Goal: Information Seeking & Learning: Learn about a topic

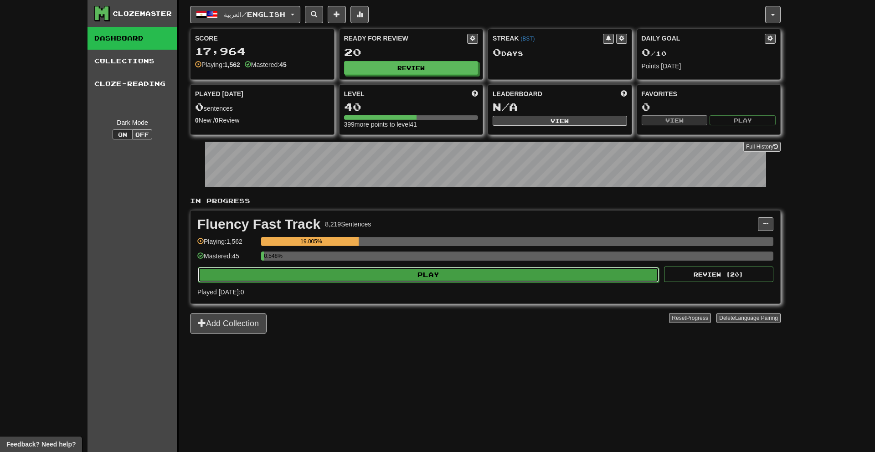
click at [439, 281] on button "Play" at bounding box center [428, 274] width 461 height 15
select select "**"
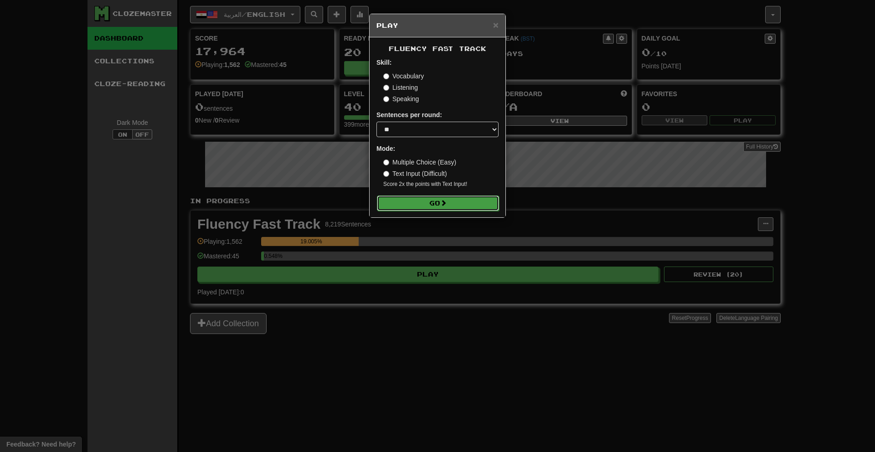
click at [408, 201] on button "Go" at bounding box center [438, 203] width 122 height 15
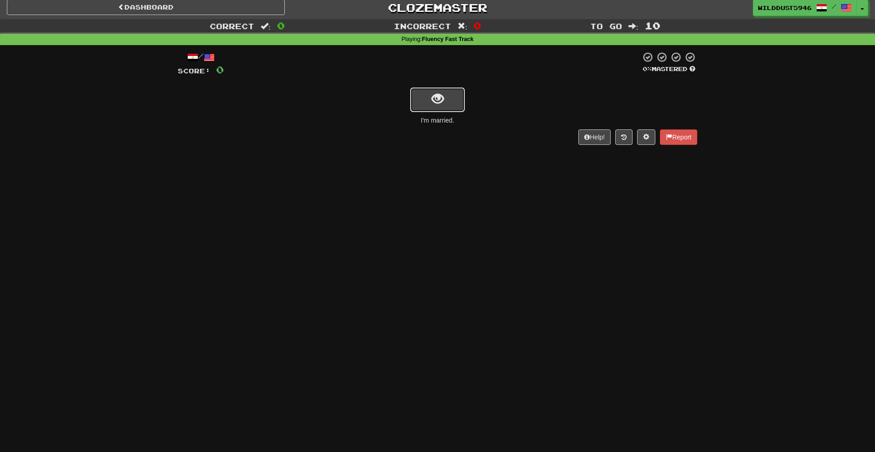
scroll to position [5, 0]
click at [437, 103] on span "show sentence" at bounding box center [438, 99] width 12 height 12
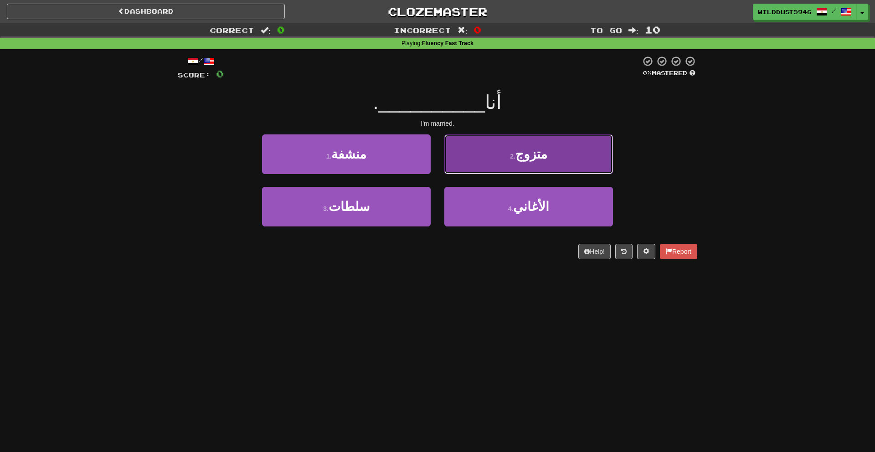
click at [533, 162] on button "2 . متزوج" at bounding box center [528, 154] width 169 height 40
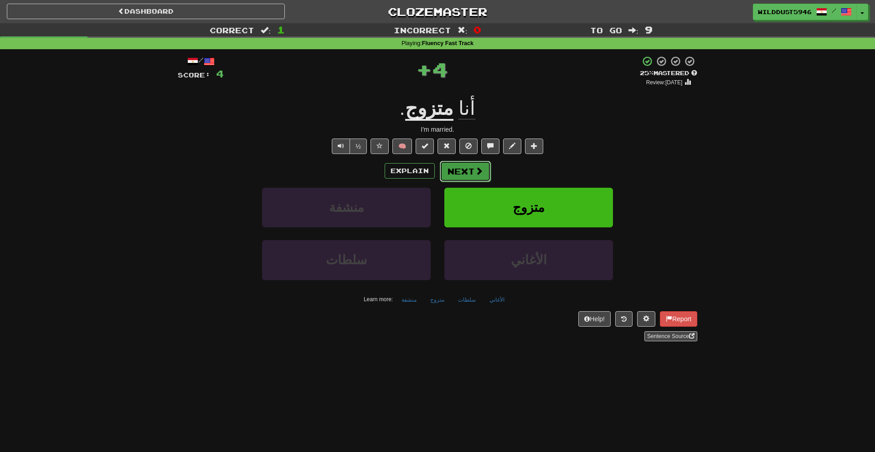
click at [458, 175] on button "Next" at bounding box center [465, 171] width 51 height 21
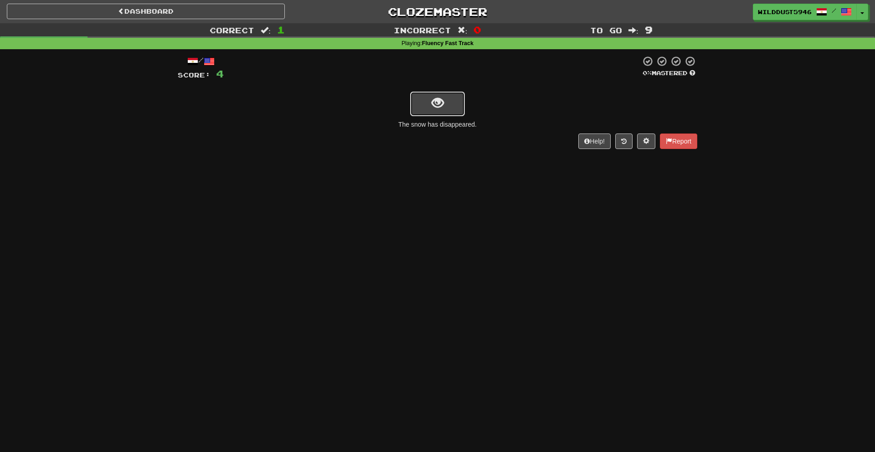
click at [450, 105] on button "show sentence" at bounding box center [437, 104] width 55 height 25
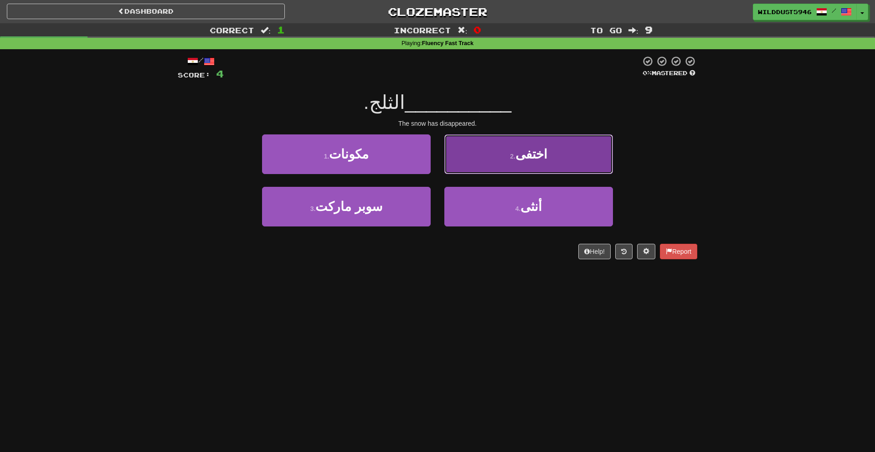
click at [505, 163] on button "2 . اختفى" at bounding box center [528, 154] width 169 height 40
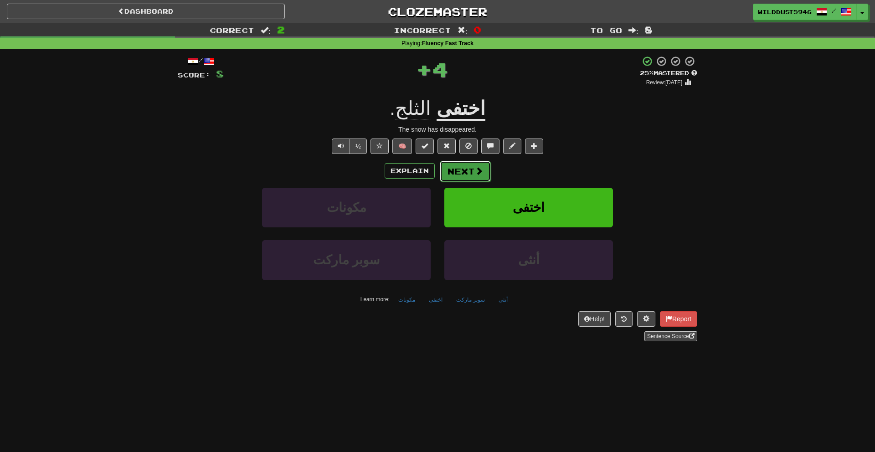
click at [470, 172] on button "Next" at bounding box center [465, 171] width 51 height 21
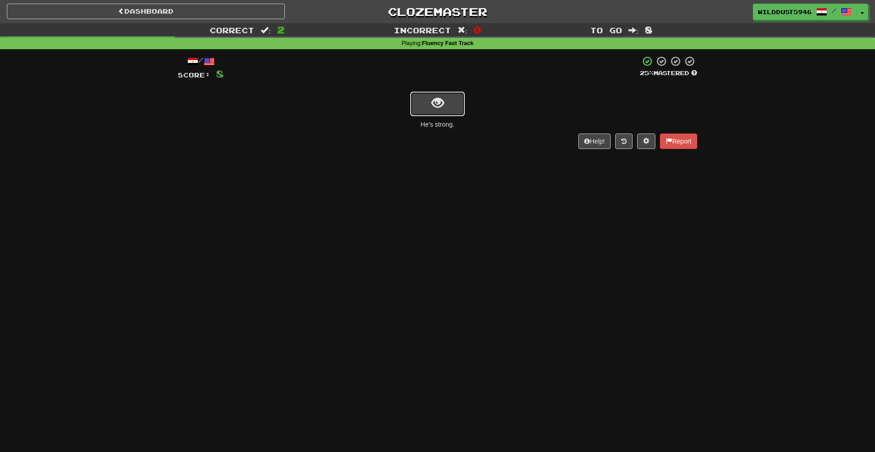
click at [427, 104] on button "show sentence" at bounding box center [437, 104] width 55 height 25
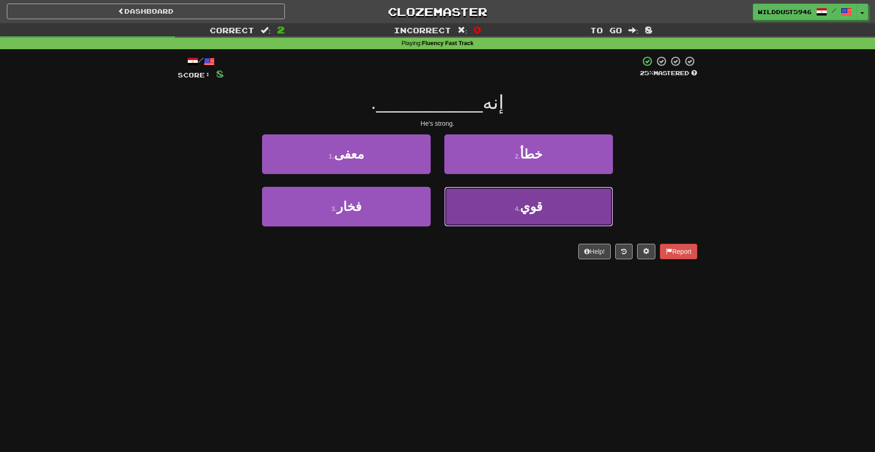
click at [480, 209] on button "4 . قوي" at bounding box center [528, 207] width 169 height 40
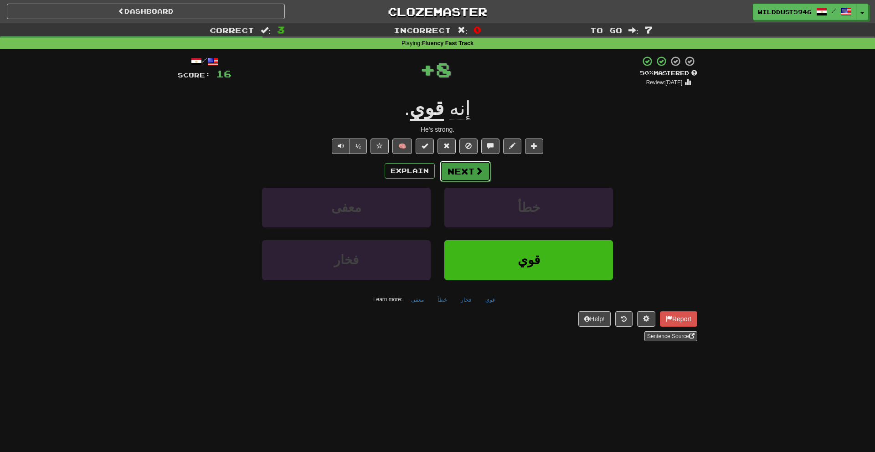
click at [450, 179] on button "Next" at bounding box center [465, 171] width 51 height 21
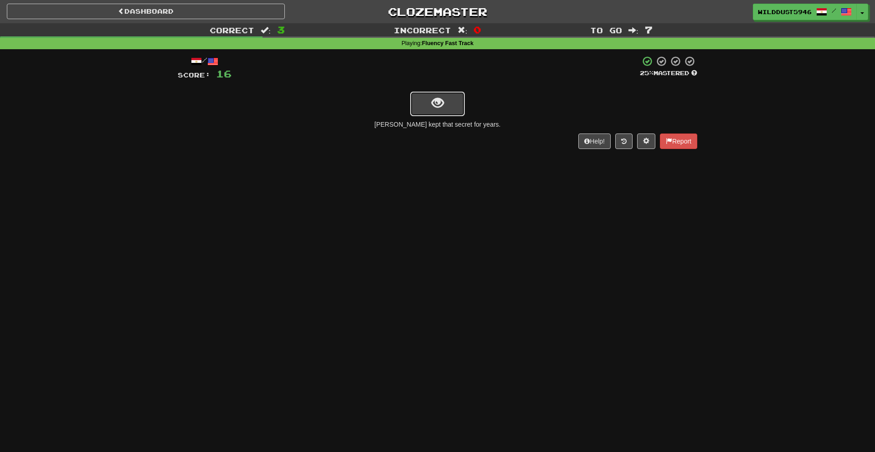
click at [456, 112] on button "show sentence" at bounding box center [437, 104] width 55 height 25
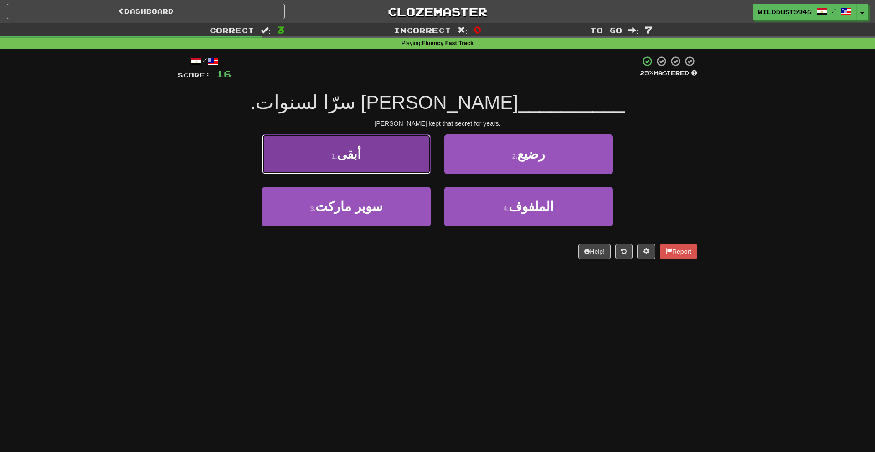
click at [372, 159] on button "1 . أبقى" at bounding box center [346, 154] width 169 height 40
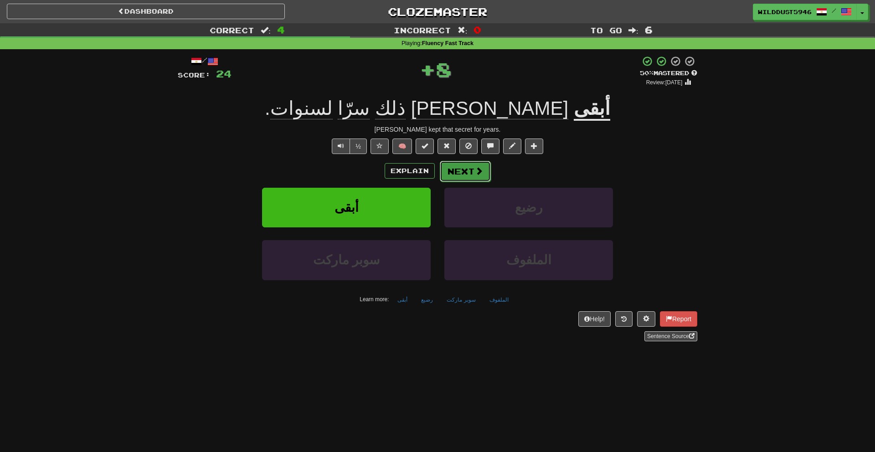
click at [481, 171] on span at bounding box center [479, 171] width 8 height 8
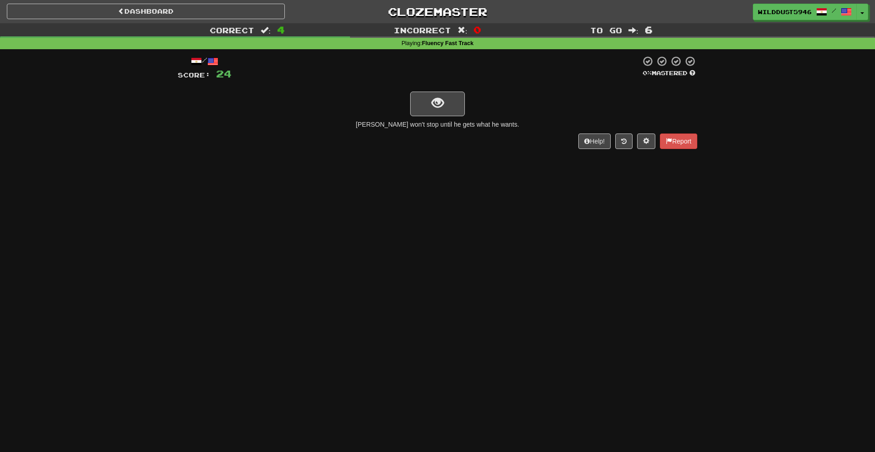
click at [430, 120] on div "Sami won't stop until he gets what he wants." at bounding box center [438, 124] width 520 height 9
click at [444, 108] on button "show sentence" at bounding box center [437, 104] width 55 height 25
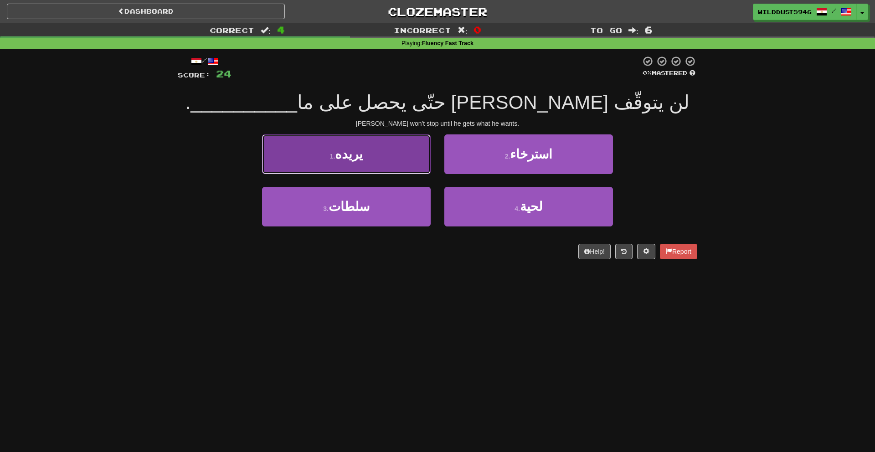
click at [388, 167] on button "1 . يريده" at bounding box center [346, 154] width 169 height 40
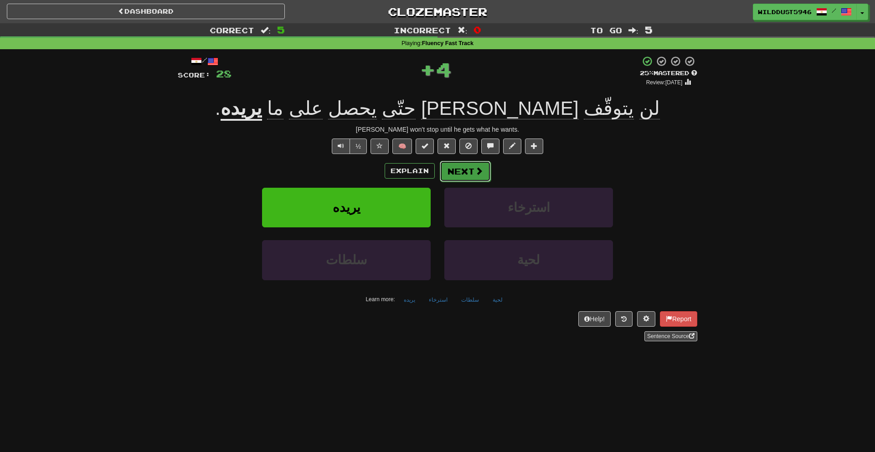
click at [463, 175] on button "Next" at bounding box center [465, 171] width 51 height 21
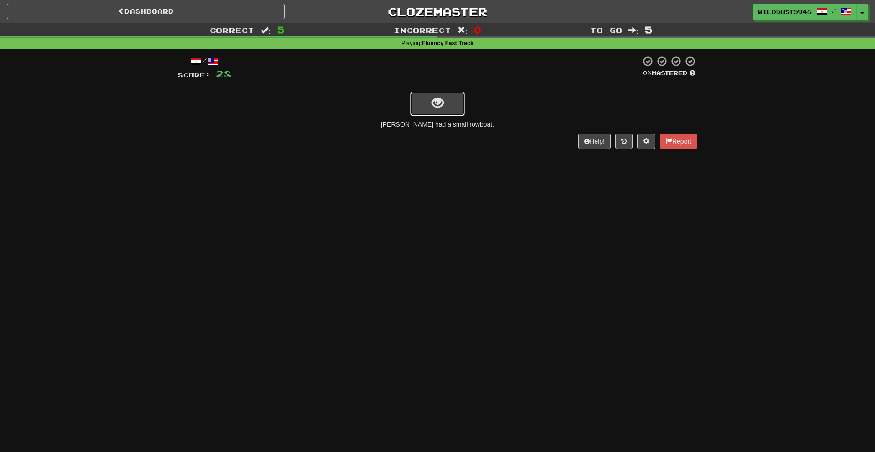
click at [438, 101] on span "show sentence" at bounding box center [438, 103] width 12 height 12
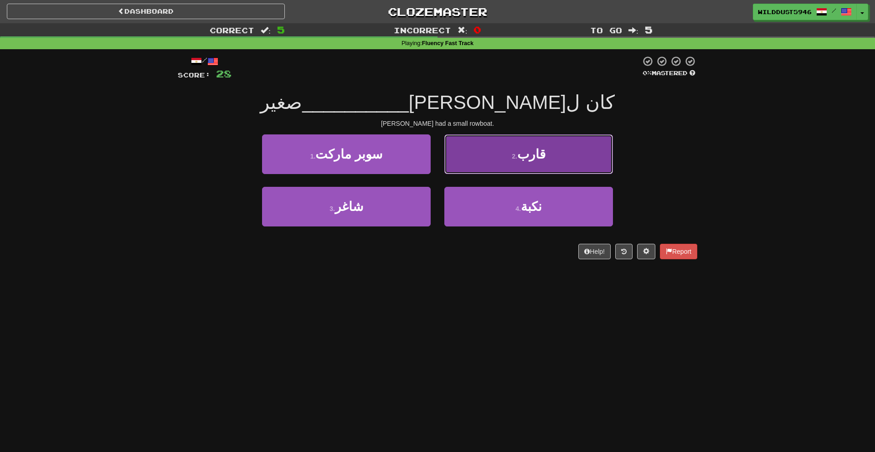
click at [504, 161] on button "2 . قارب" at bounding box center [528, 154] width 169 height 40
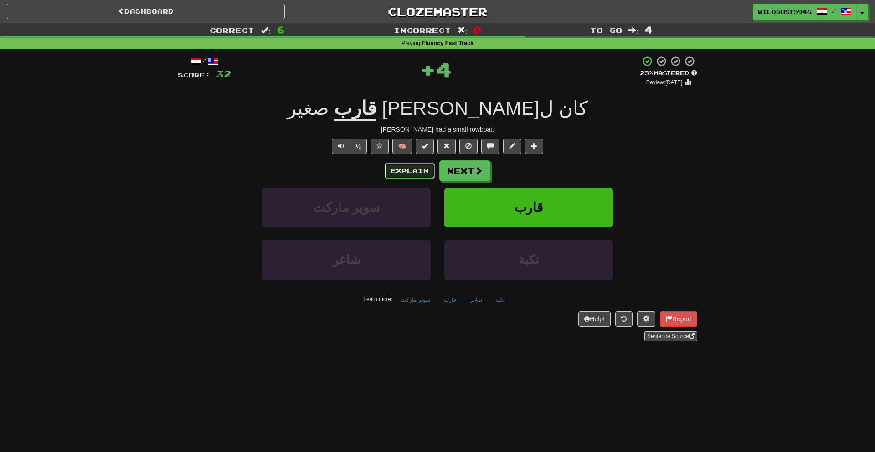
click at [410, 172] on button "Explain" at bounding box center [410, 170] width 50 height 15
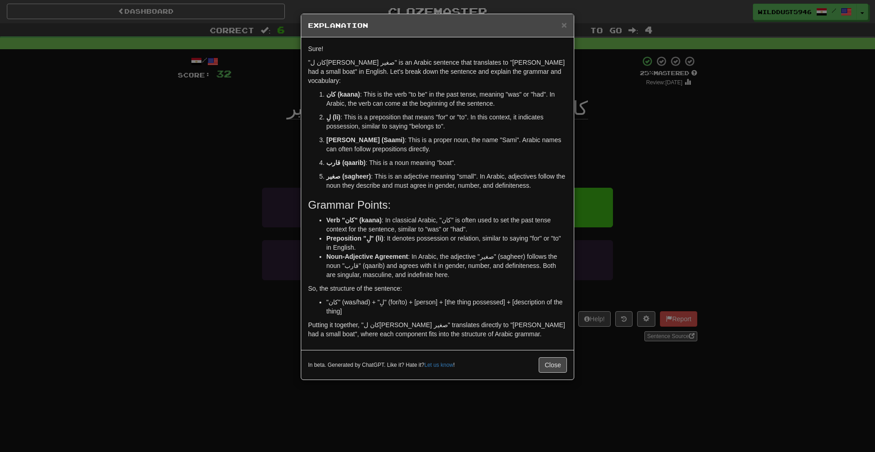
click at [593, 153] on div "× Explanation Sure! "كان لسامي قارب صغير" is an Arabic sentence that translates…" at bounding box center [437, 226] width 875 height 452
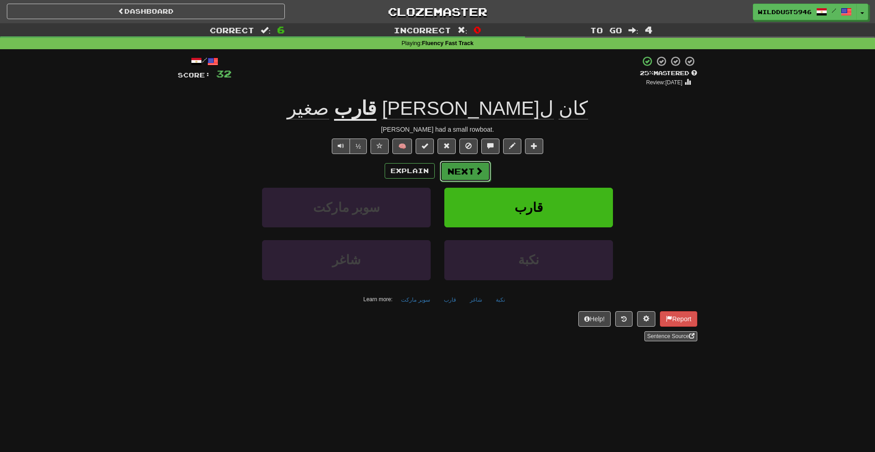
click at [447, 171] on button "Next" at bounding box center [465, 171] width 51 height 21
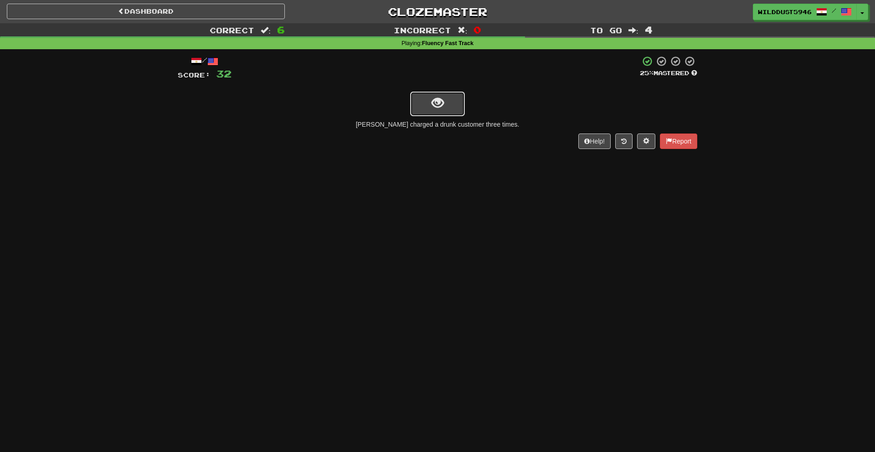
click at [448, 95] on button "show sentence" at bounding box center [437, 104] width 55 height 25
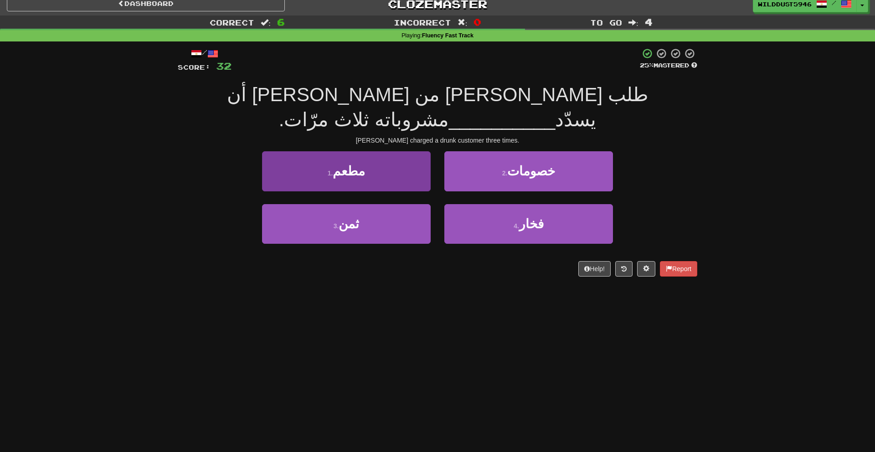
scroll to position [9, 0]
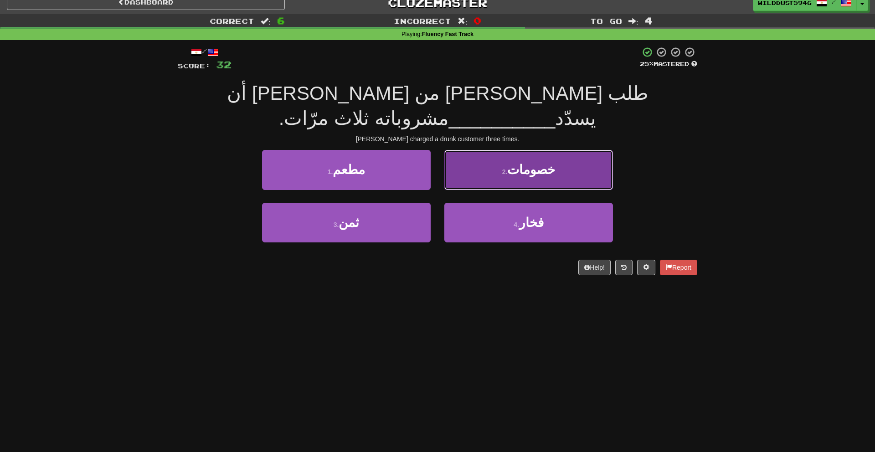
click at [488, 157] on button "2 . خصومات" at bounding box center [528, 170] width 169 height 40
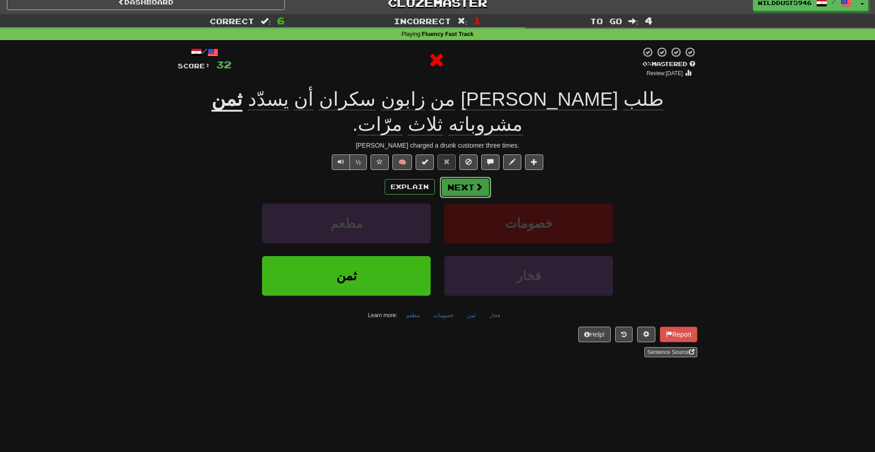
click at [473, 177] on button "Next" at bounding box center [465, 187] width 51 height 21
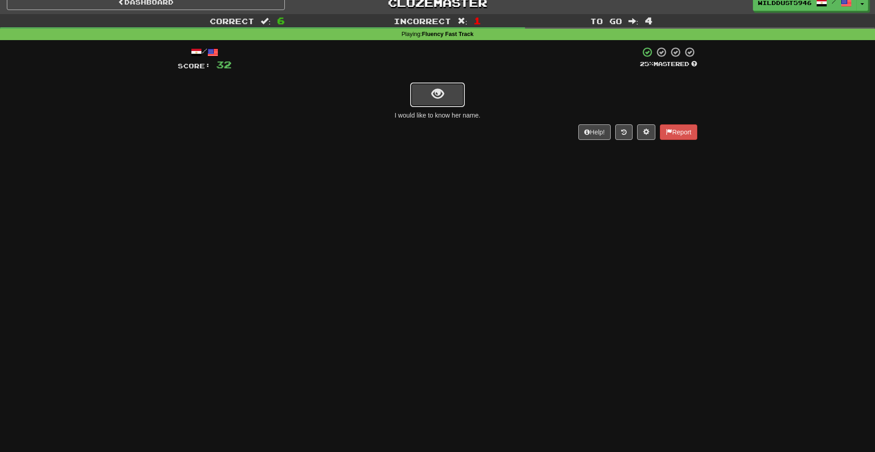
click at [438, 96] on span "show sentence" at bounding box center [438, 94] width 12 height 12
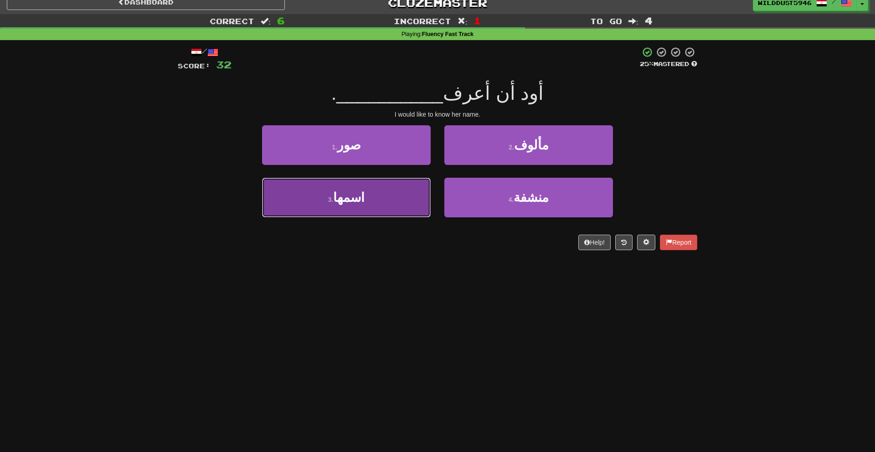
click at [403, 201] on button "3 . اسمها" at bounding box center [346, 198] width 169 height 40
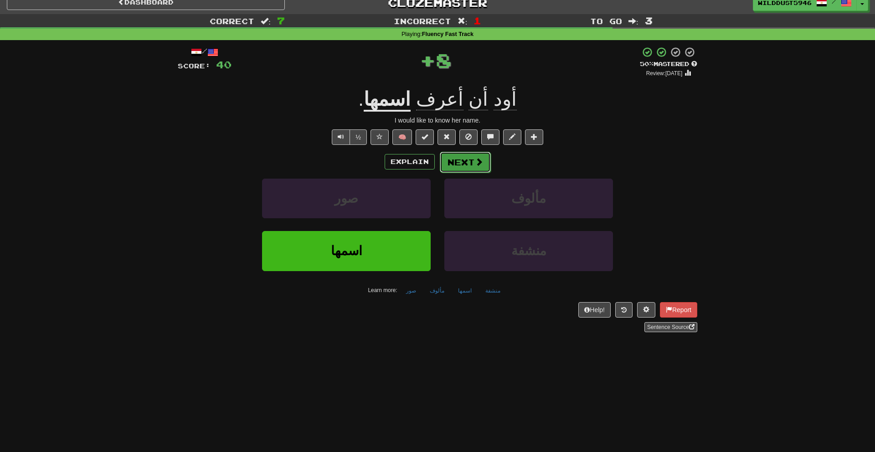
click at [462, 155] on button "Next" at bounding box center [465, 162] width 51 height 21
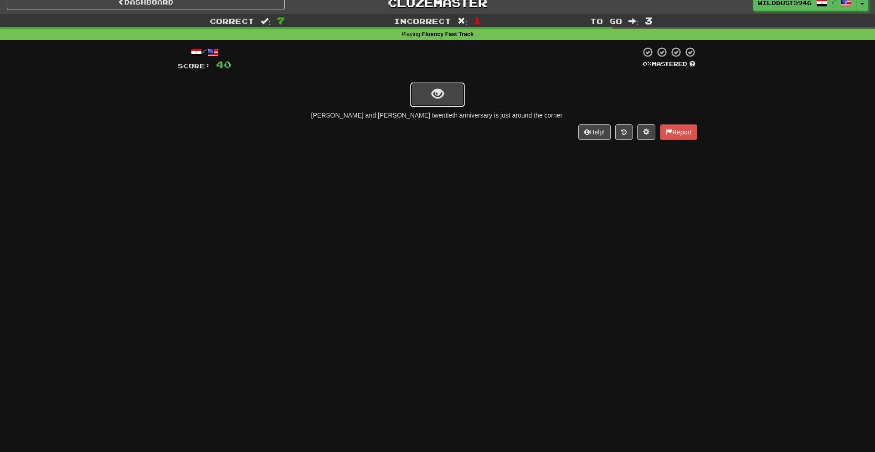
click at [446, 85] on button "show sentence" at bounding box center [437, 94] width 55 height 25
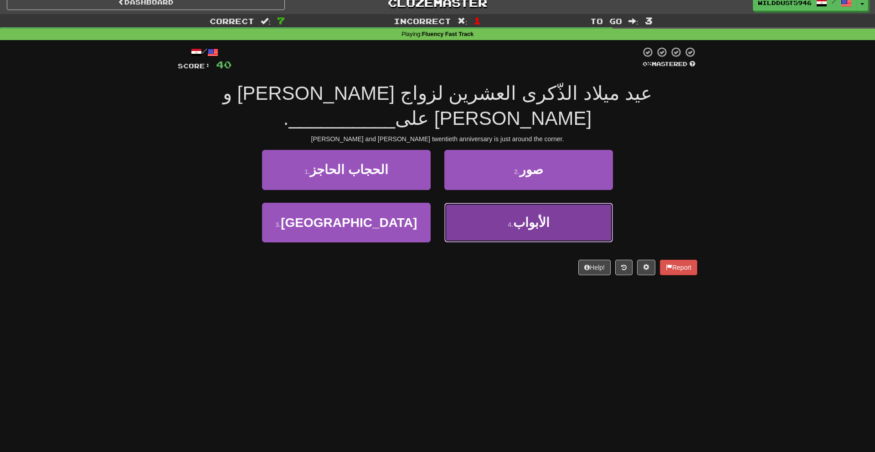
click at [507, 203] on button "4 . الأبواب" at bounding box center [528, 223] width 169 height 40
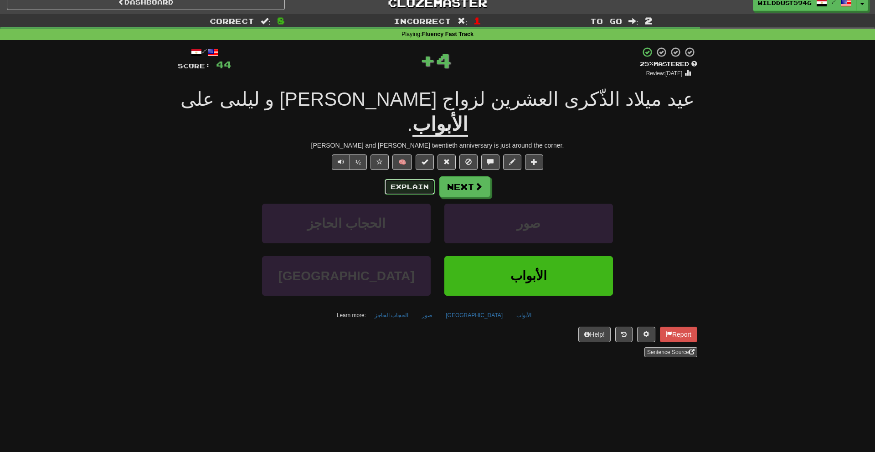
click at [397, 179] on button "Explain" at bounding box center [410, 186] width 50 height 15
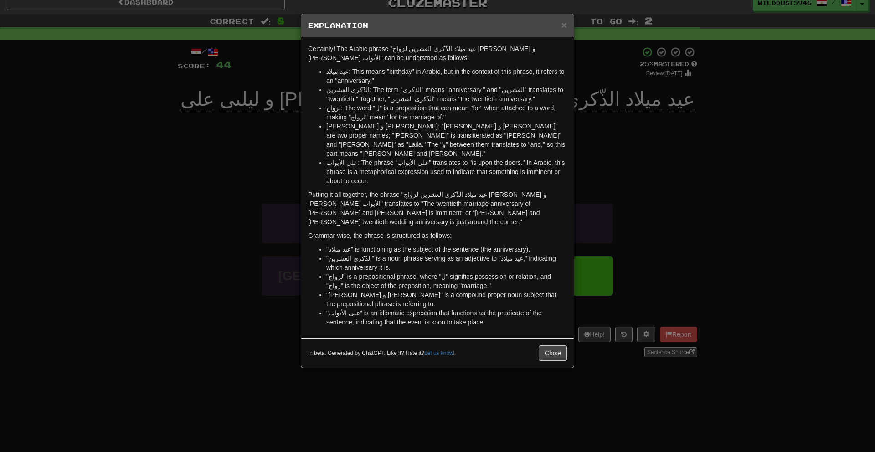
click at [685, 185] on div "× Explanation Certainly! The Arabic phrase "عيد ميلاد الذّكرى العشرين لزواج سام…" at bounding box center [437, 226] width 875 height 452
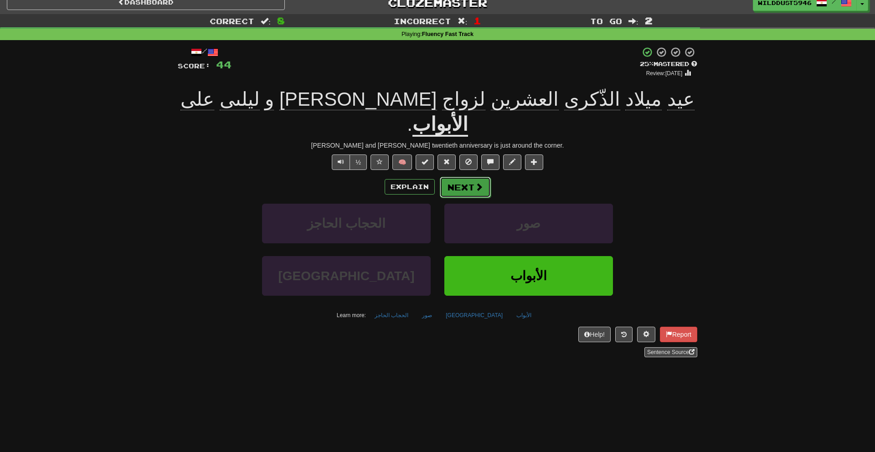
click at [470, 177] on button "Next" at bounding box center [465, 187] width 51 height 21
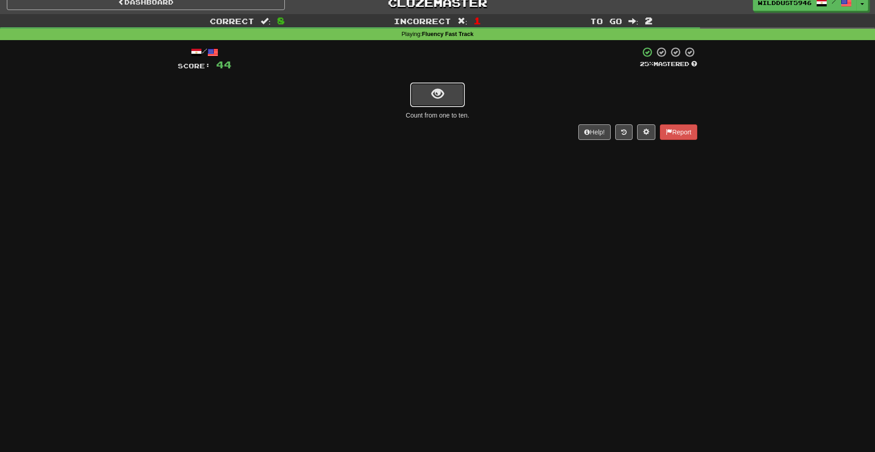
click at [432, 97] on span "show sentence" at bounding box center [438, 94] width 12 height 12
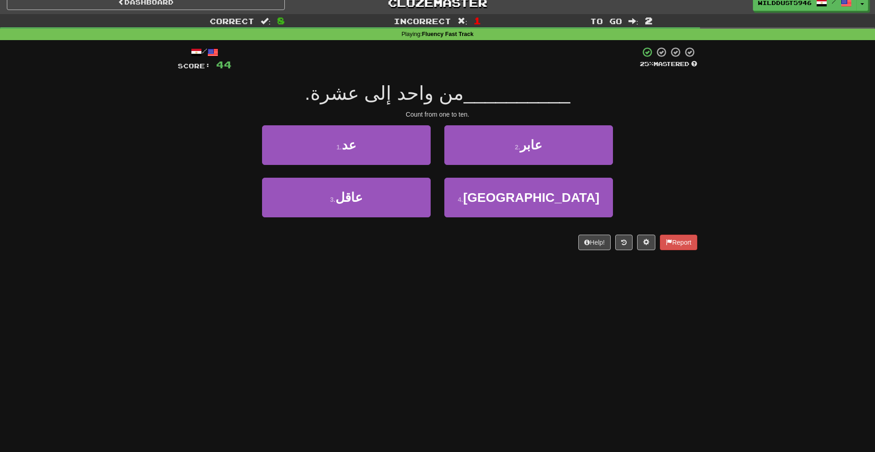
scroll to position [9, 0]
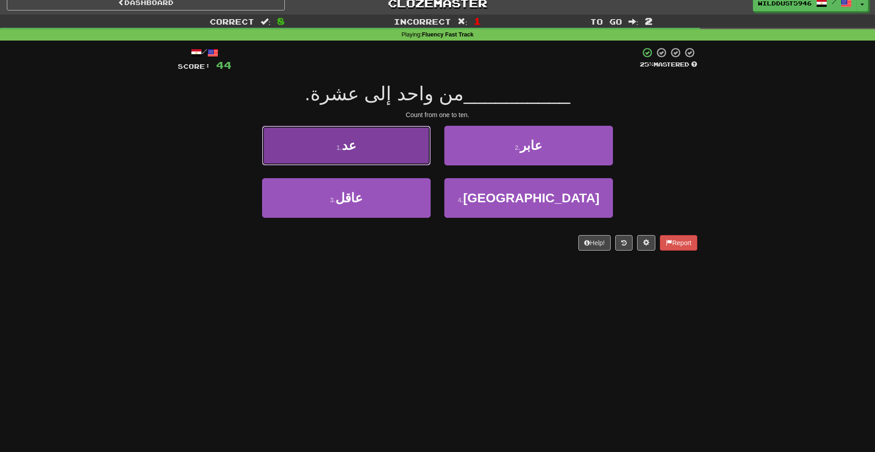
click at [391, 136] on button "1 . عد" at bounding box center [346, 146] width 169 height 40
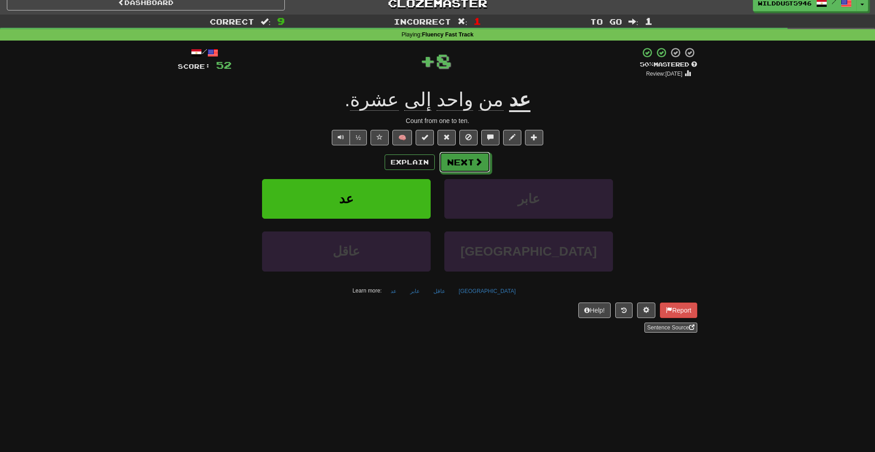
click at [474, 159] on span at bounding box center [478, 162] width 8 height 8
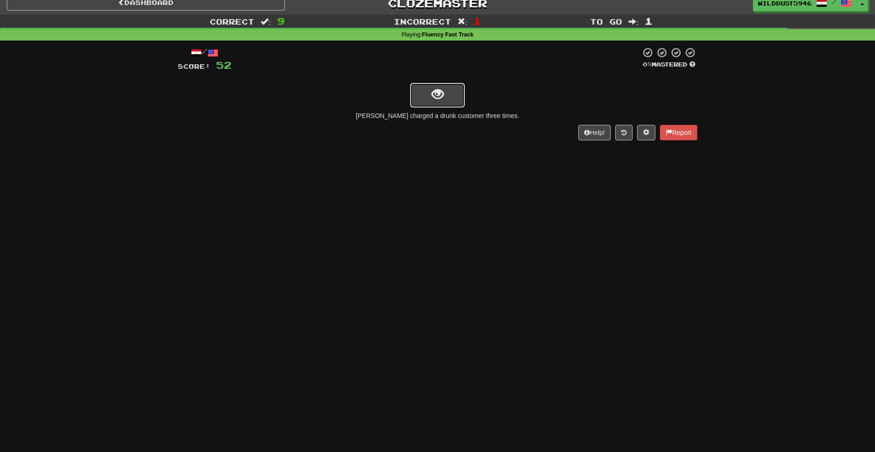
click at [449, 91] on button "show sentence" at bounding box center [437, 95] width 55 height 25
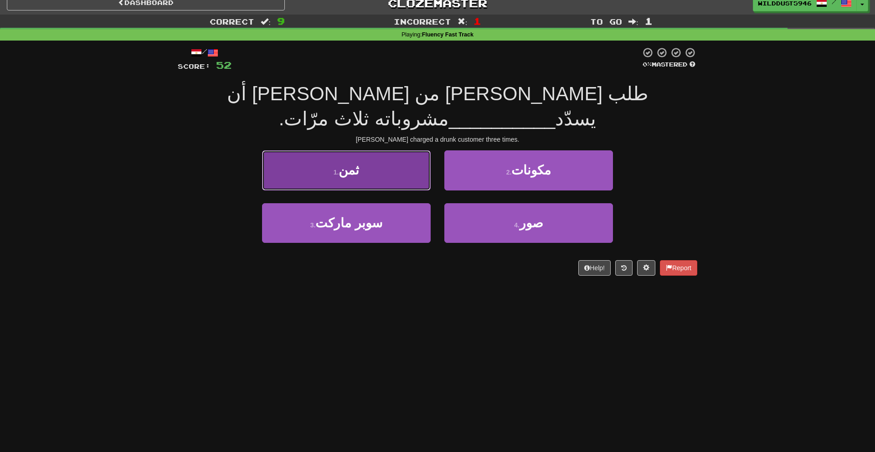
click at [414, 150] on button "1 . ثمن" at bounding box center [346, 170] width 169 height 40
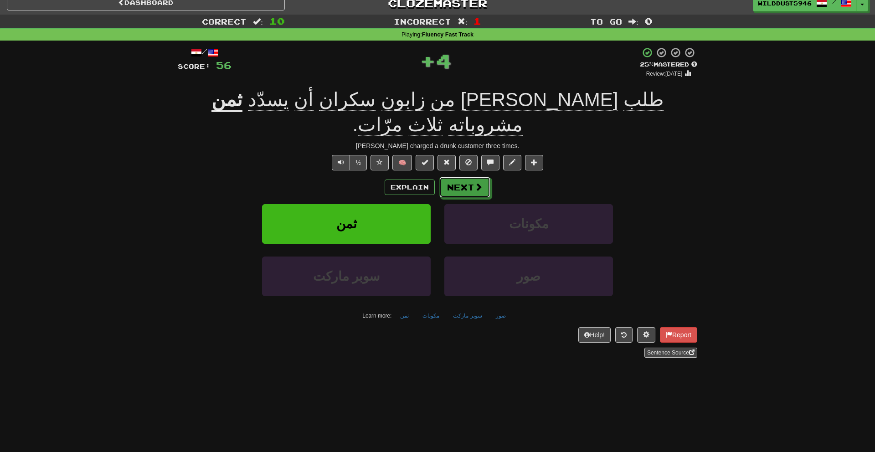
click at [468, 177] on button "Next" at bounding box center [464, 187] width 51 height 21
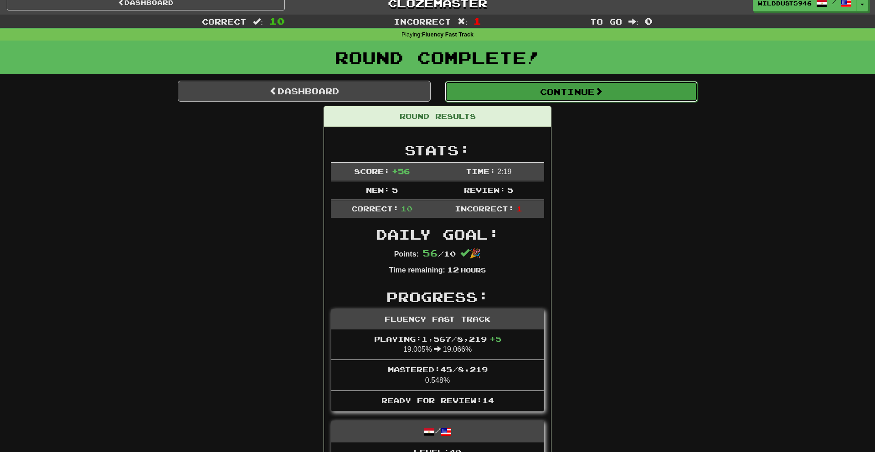
click at [509, 88] on button "Continue" at bounding box center [571, 91] width 253 height 21
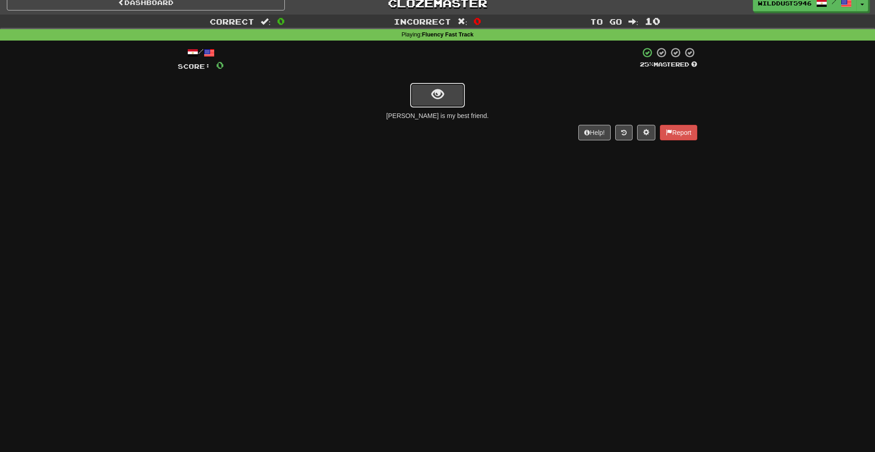
click at [447, 94] on button "show sentence" at bounding box center [437, 95] width 55 height 25
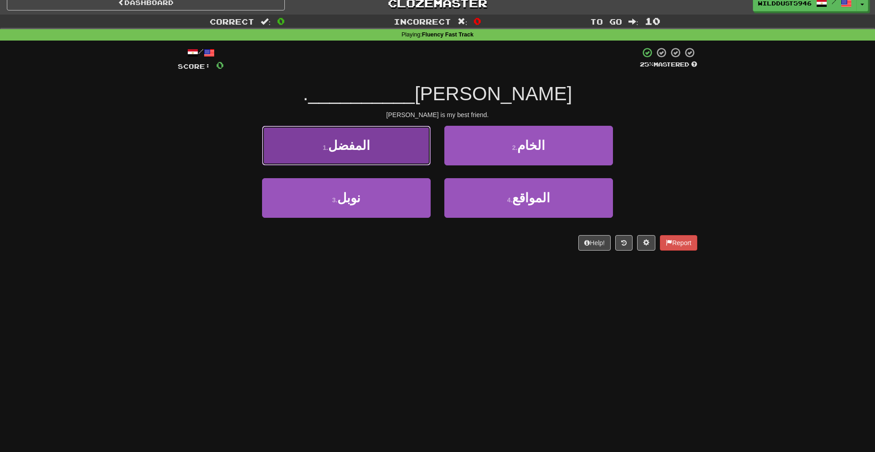
click at [430, 144] on button "1 . المفضل" at bounding box center [346, 146] width 169 height 40
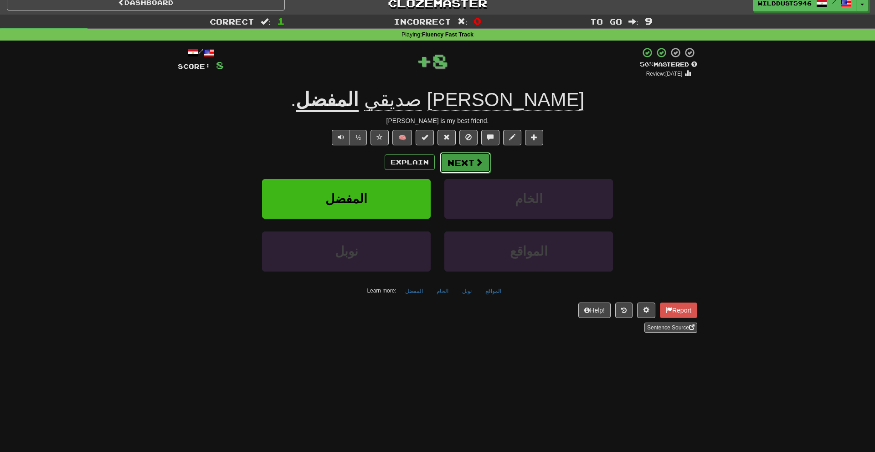
click at [470, 159] on button "Next" at bounding box center [465, 162] width 51 height 21
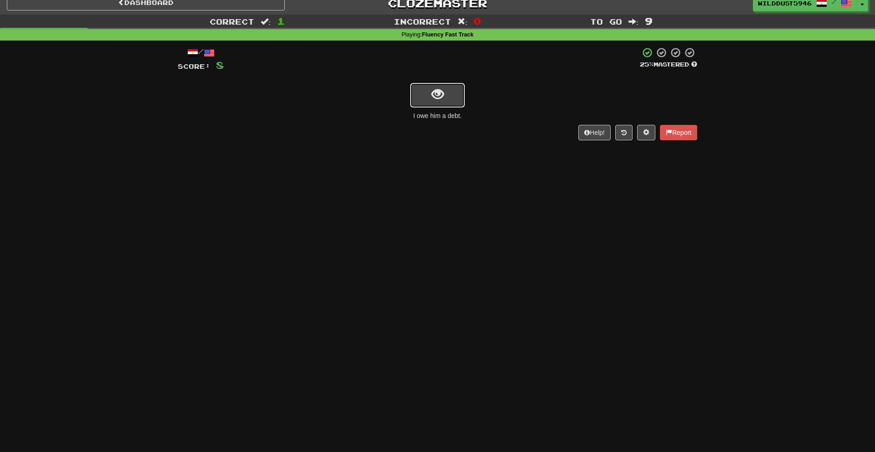
click at [412, 88] on button "show sentence" at bounding box center [437, 95] width 55 height 25
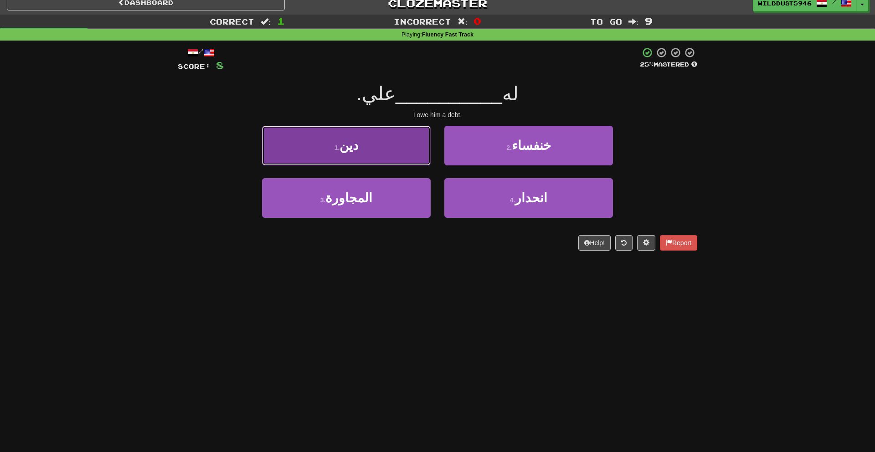
click at [388, 149] on button "1 . دين" at bounding box center [346, 146] width 169 height 40
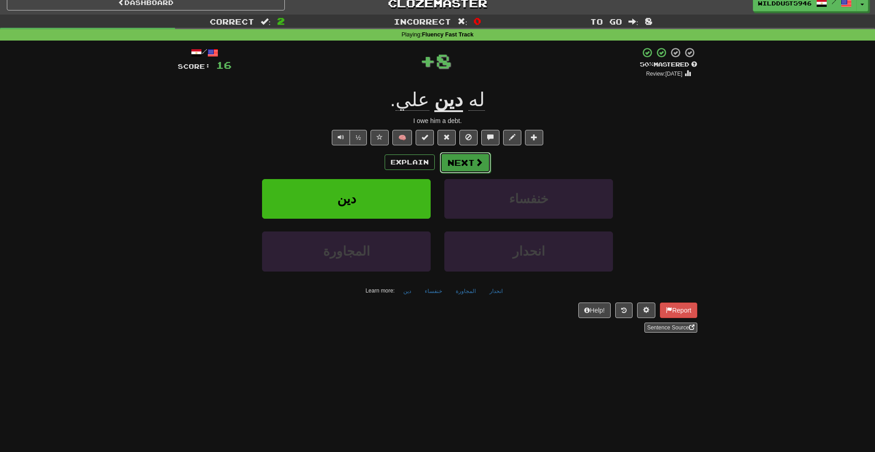
click at [448, 165] on button "Next" at bounding box center [465, 162] width 51 height 21
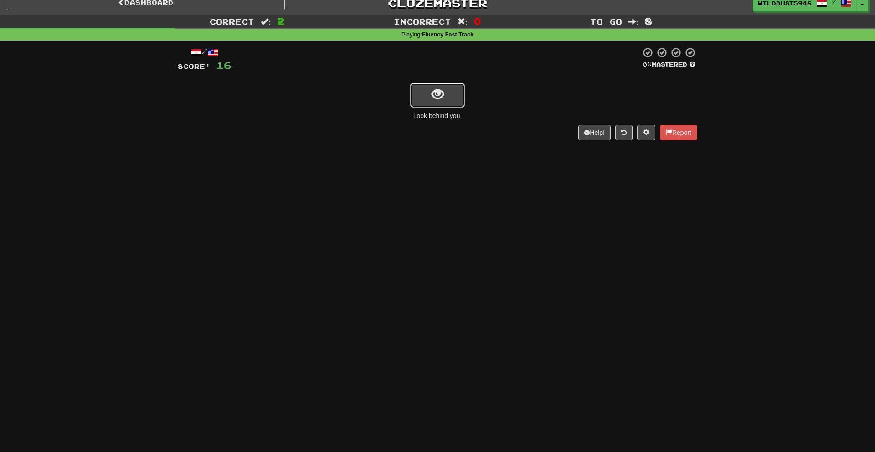
click at [450, 101] on button "show sentence" at bounding box center [437, 95] width 55 height 25
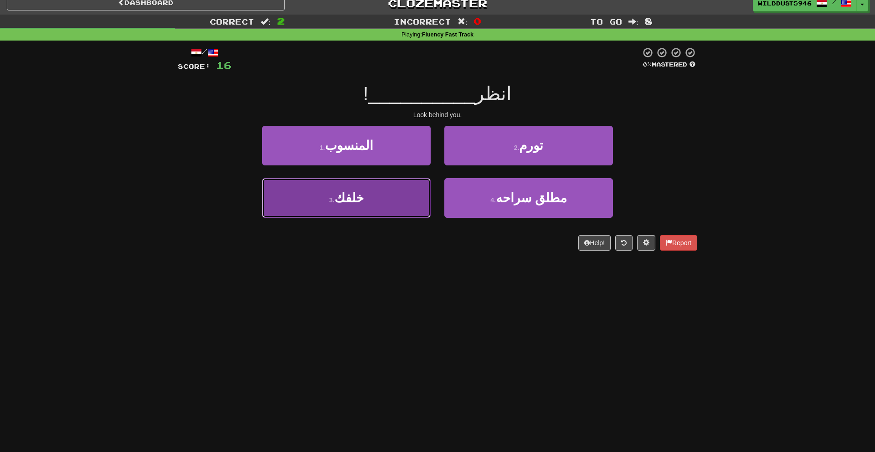
click at [394, 190] on button "3 . خلفك" at bounding box center [346, 198] width 169 height 40
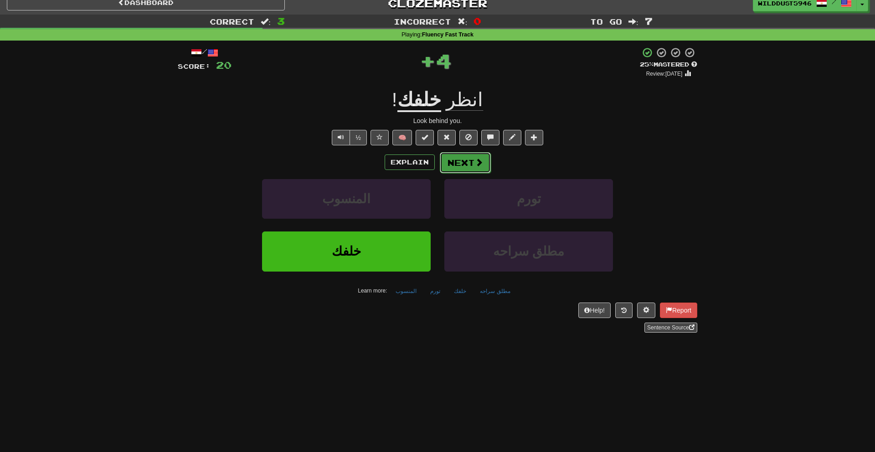
click at [453, 163] on button "Next" at bounding box center [465, 162] width 51 height 21
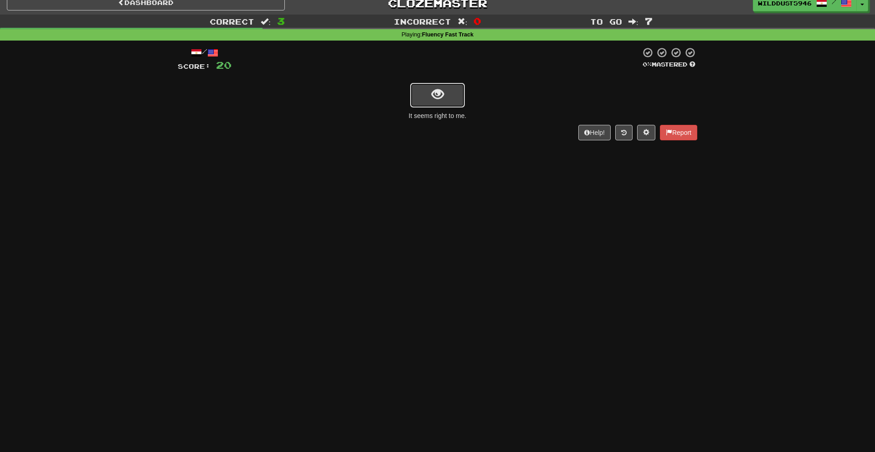
click at [432, 101] on span "show sentence" at bounding box center [438, 94] width 12 height 12
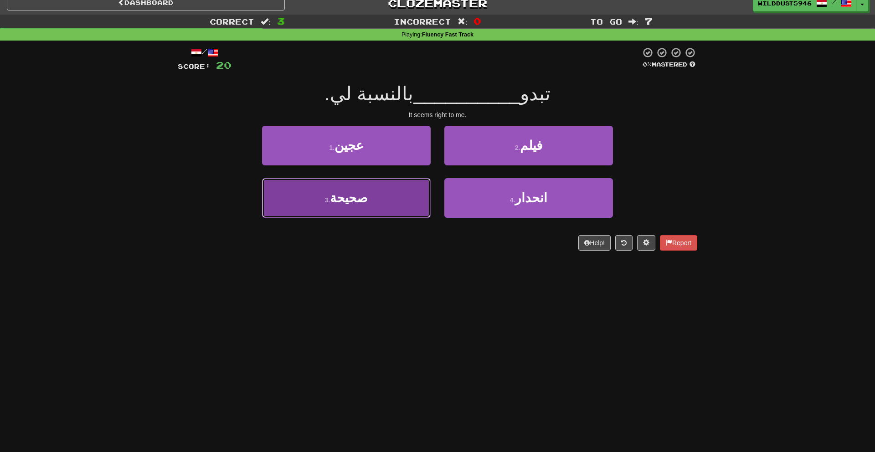
click at [375, 192] on button "3 . صحيحة" at bounding box center [346, 198] width 169 height 40
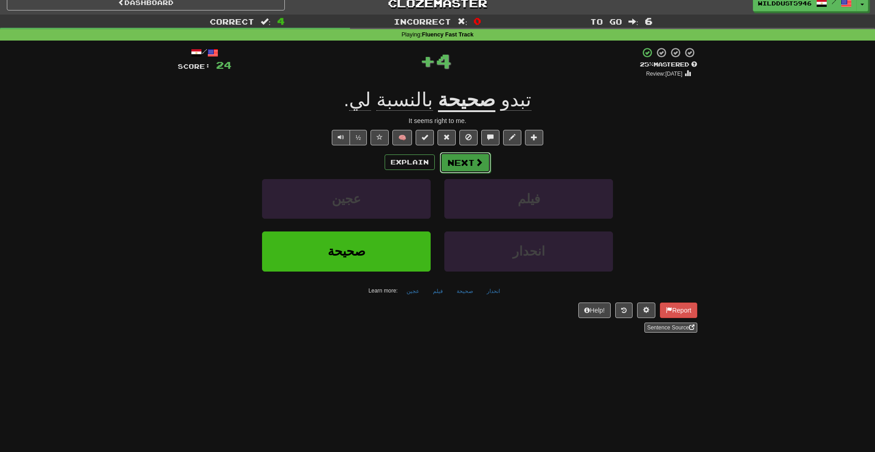
click at [485, 166] on button "Next" at bounding box center [465, 162] width 51 height 21
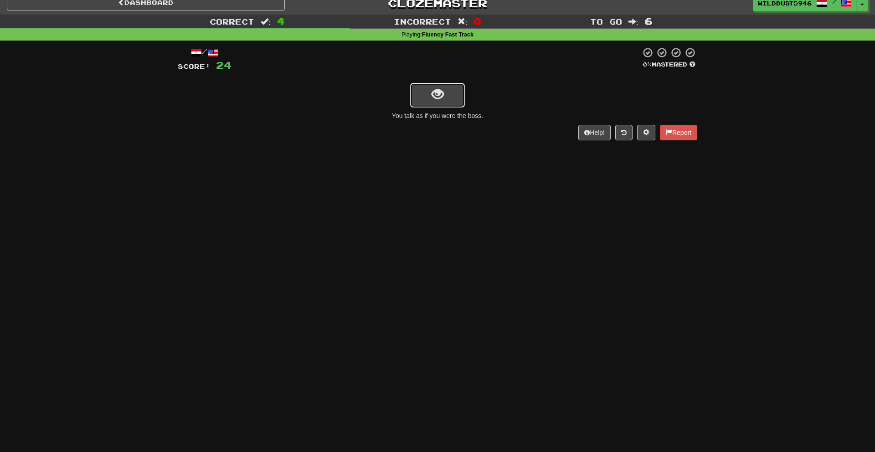
click at [442, 91] on span "show sentence" at bounding box center [438, 94] width 12 height 12
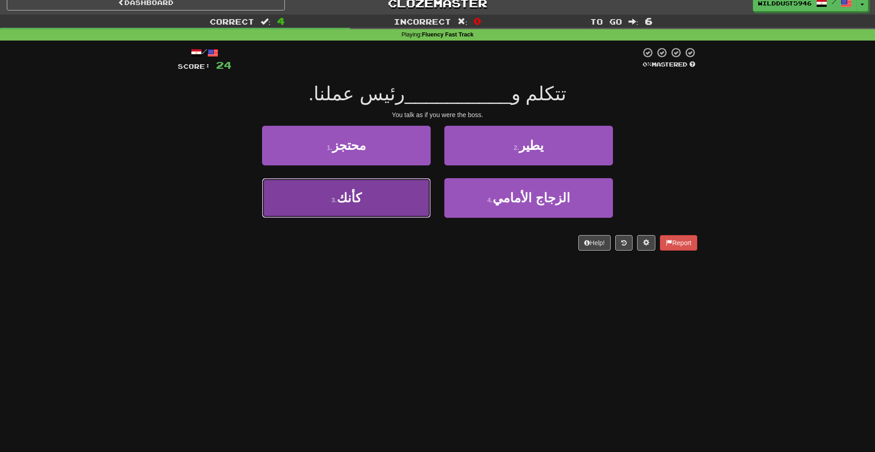
click at [380, 198] on button "3 . كأنك" at bounding box center [346, 198] width 169 height 40
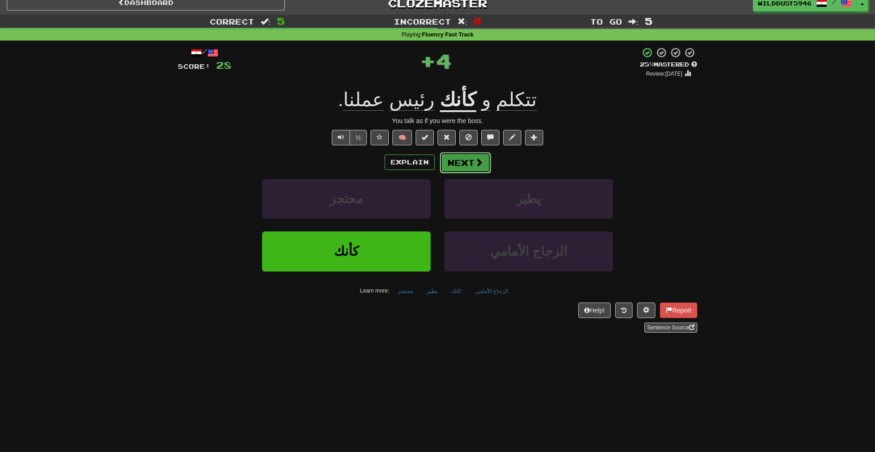
click at [489, 168] on button "Next" at bounding box center [465, 162] width 51 height 21
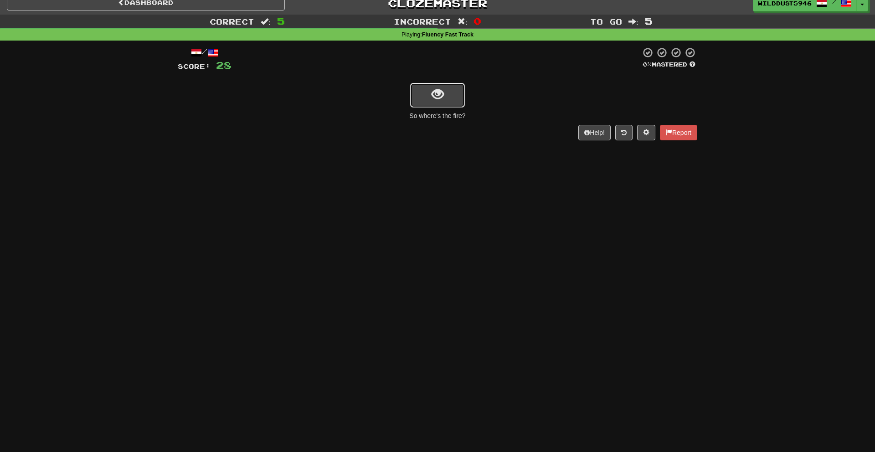
click at [456, 99] on button "show sentence" at bounding box center [437, 95] width 55 height 25
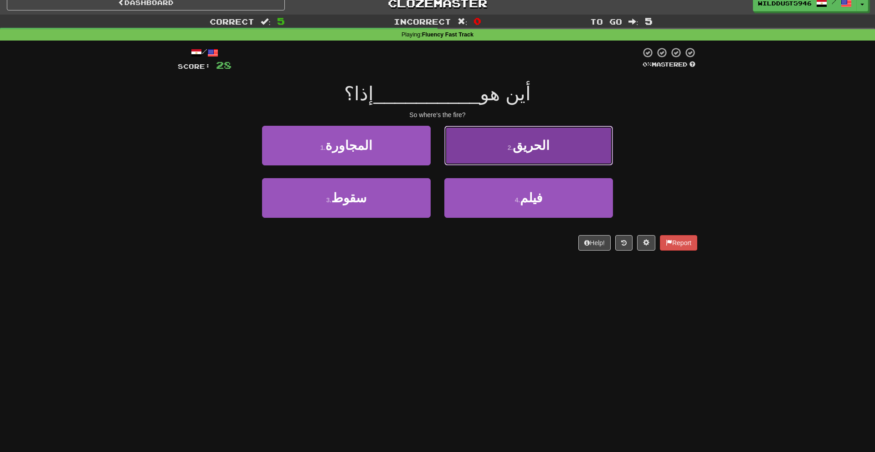
click at [512, 158] on button "2 . الحريق" at bounding box center [528, 146] width 169 height 40
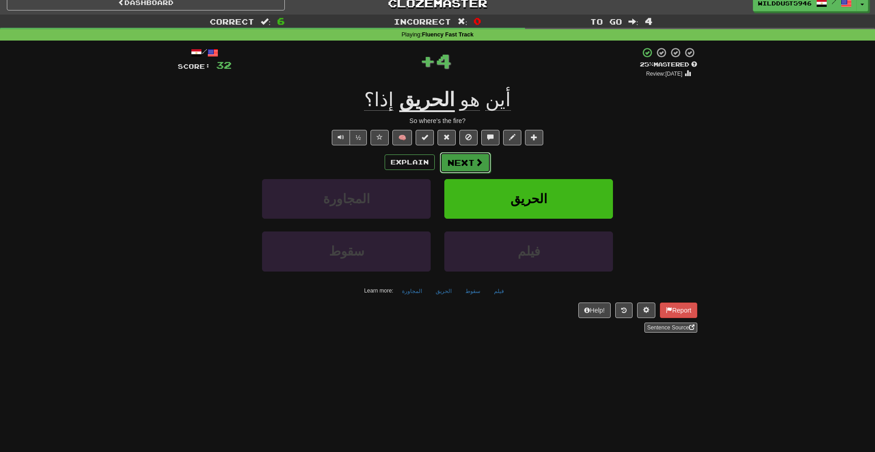
click at [475, 162] on span at bounding box center [479, 162] width 8 height 8
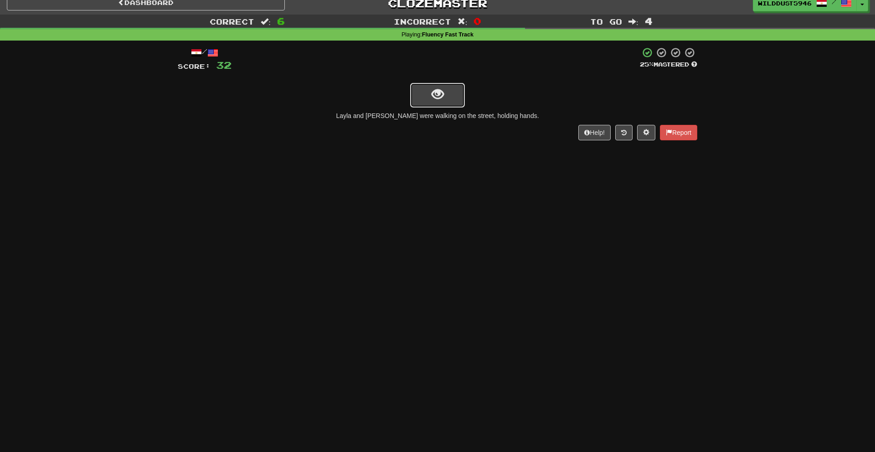
click at [443, 99] on span "show sentence" at bounding box center [438, 94] width 12 height 12
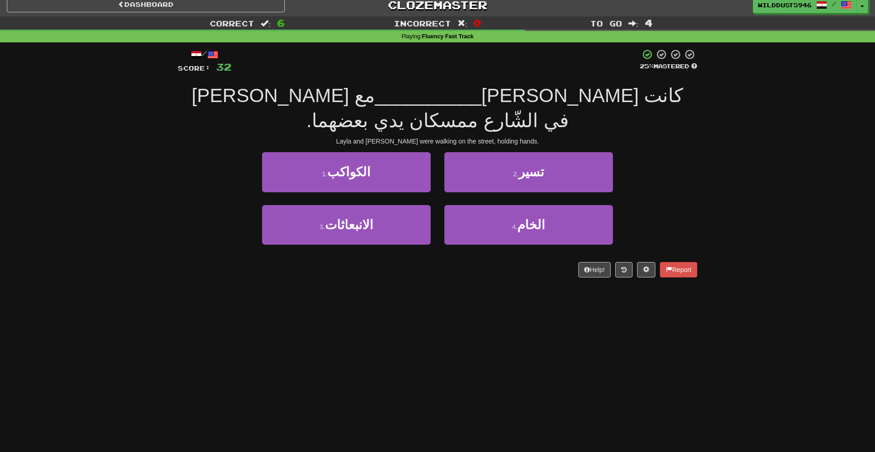
scroll to position [0, 0]
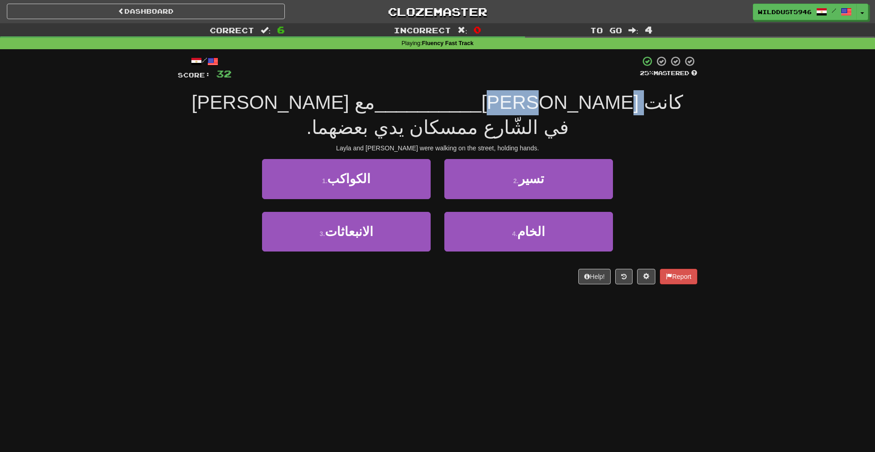
drag, startPoint x: 620, startPoint y: 105, endPoint x: 586, endPoint y: 107, distance: 33.8
click at [586, 107] on div "كانت ليلى __________ مع سامي في الشّارع ممسكان يدي بعضهما." at bounding box center [438, 115] width 520 height 50
click at [624, 144] on div "Layla and Sami were walking on the street, holding hands." at bounding box center [438, 148] width 520 height 9
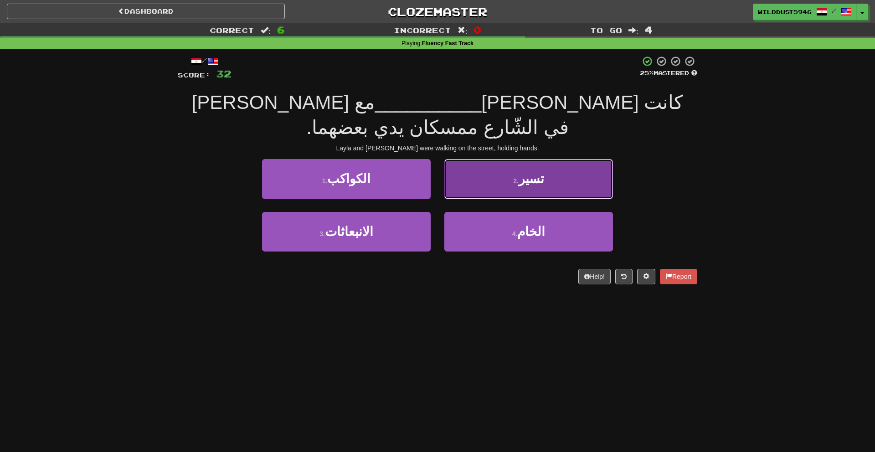
click at [536, 166] on button "2 . تسير" at bounding box center [528, 179] width 169 height 40
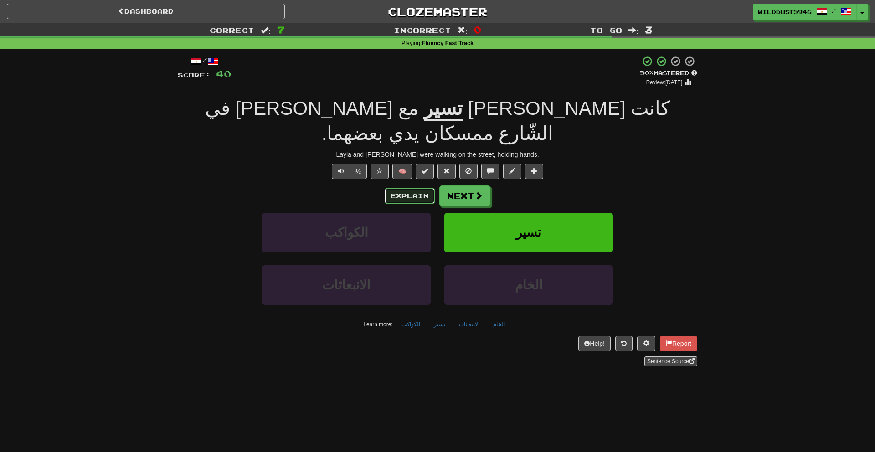
click at [418, 188] on button "Explain" at bounding box center [410, 195] width 50 height 15
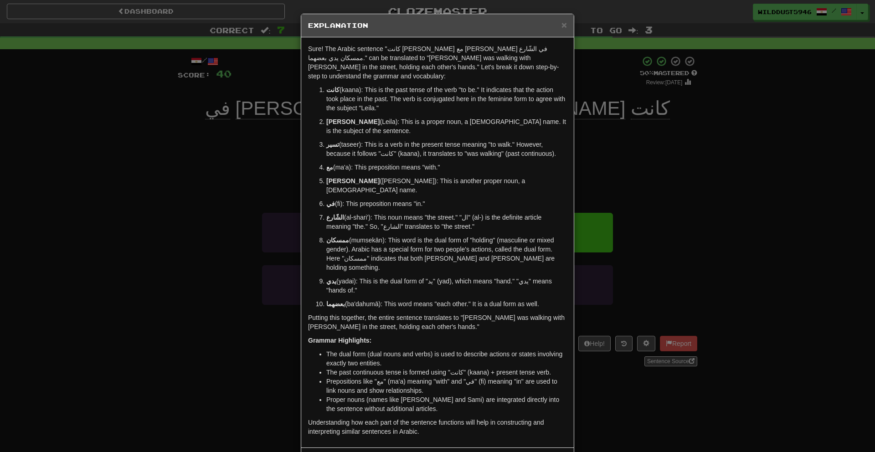
click at [568, 26] on div "× Explanation" at bounding box center [437, 25] width 273 height 23
click at [564, 26] on span "×" at bounding box center [563, 25] width 5 height 10
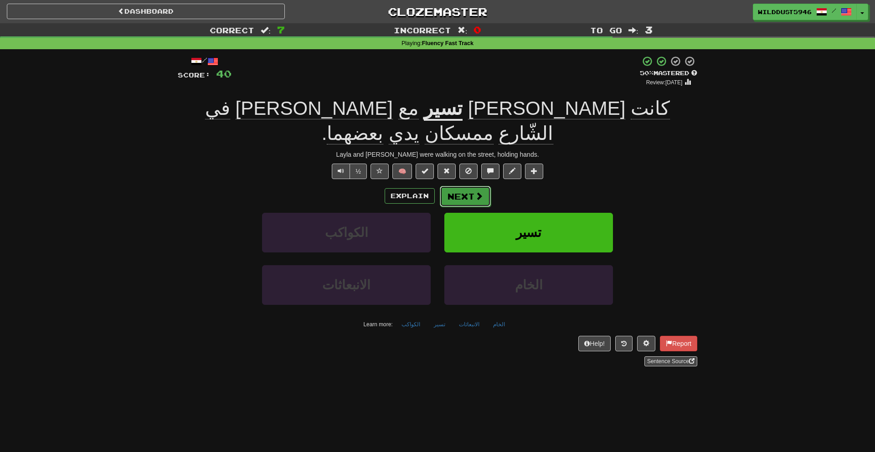
click at [476, 192] on span at bounding box center [479, 196] width 8 height 8
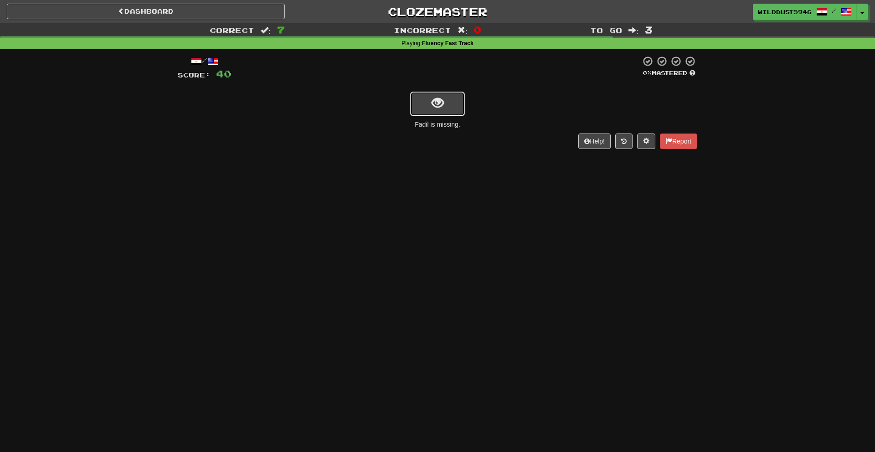
click at [425, 97] on button "show sentence" at bounding box center [437, 104] width 55 height 25
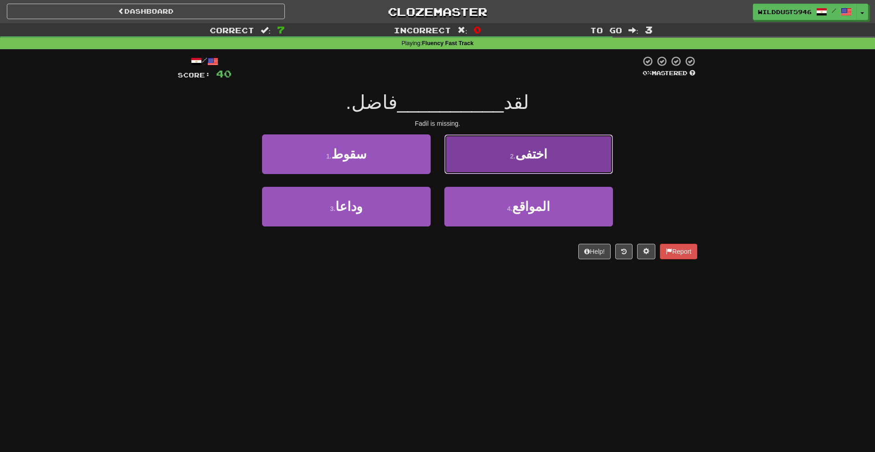
click at [519, 166] on button "2 . اختفى" at bounding box center [528, 154] width 169 height 40
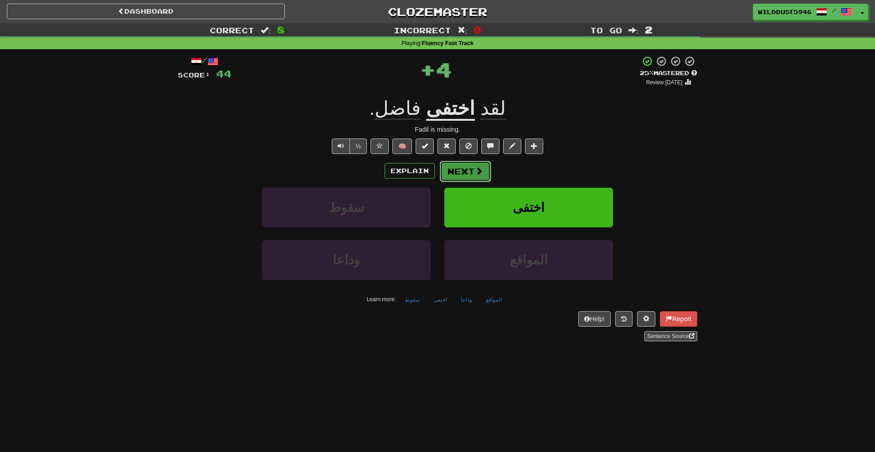
click at [463, 175] on button "Next" at bounding box center [465, 171] width 51 height 21
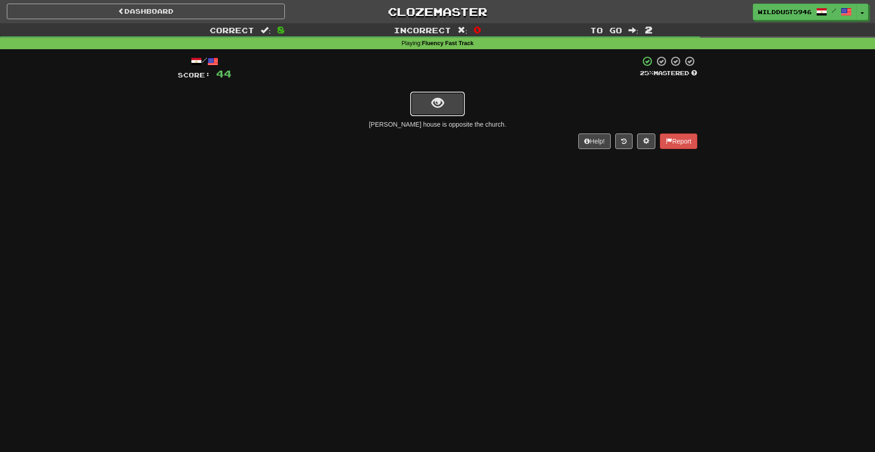
click at [427, 108] on button "show sentence" at bounding box center [437, 104] width 55 height 25
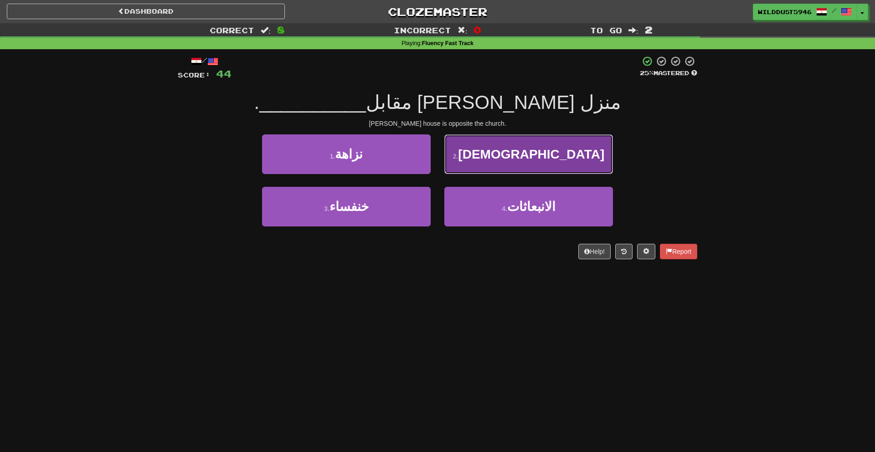
click at [524, 165] on button "2 . الكنيسة" at bounding box center [528, 154] width 169 height 40
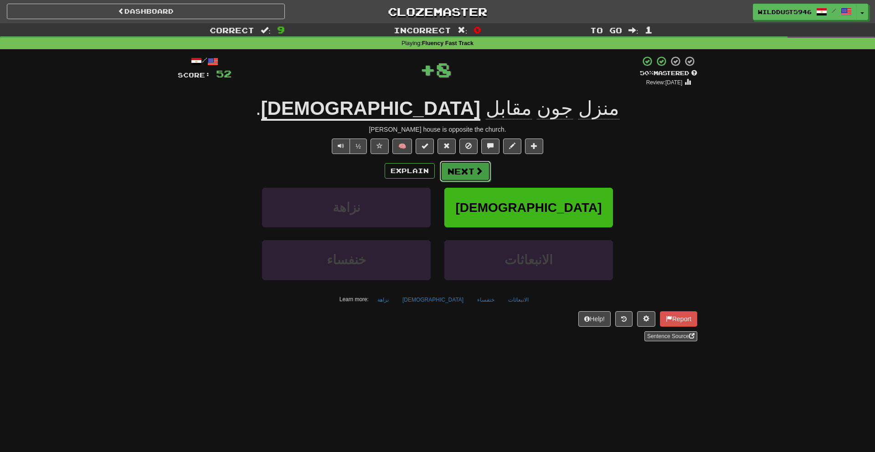
click at [477, 173] on span at bounding box center [479, 171] width 8 height 8
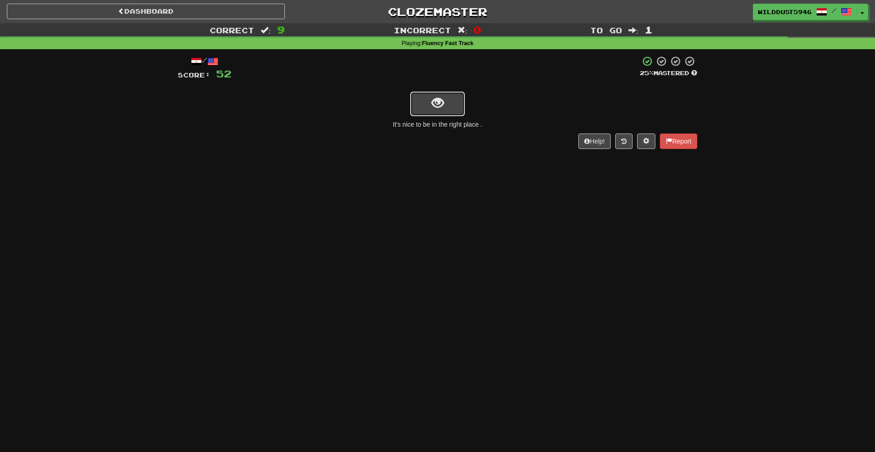
click at [444, 109] on button "show sentence" at bounding box center [437, 104] width 55 height 25
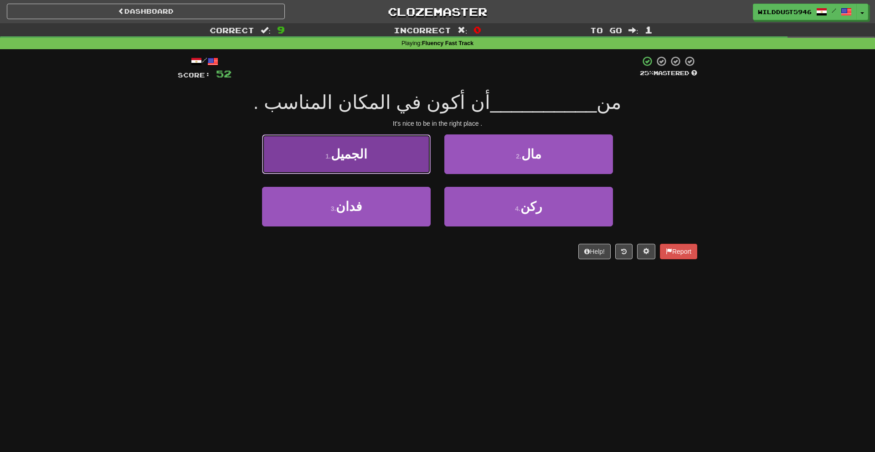
click at [412, 150] on button "1 . الجميل" at bounding box center [346, 154] width 169 height 40
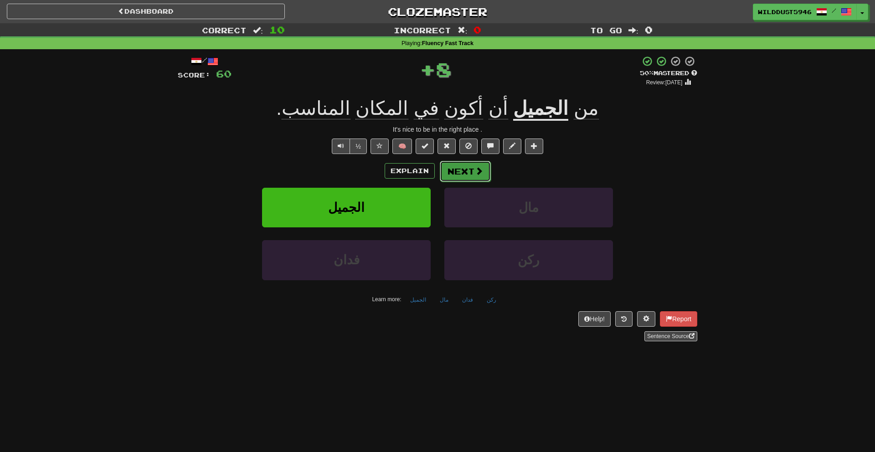
click at [484, 172] on button "Next" at bounding box center [465, 171] width 51 height 21
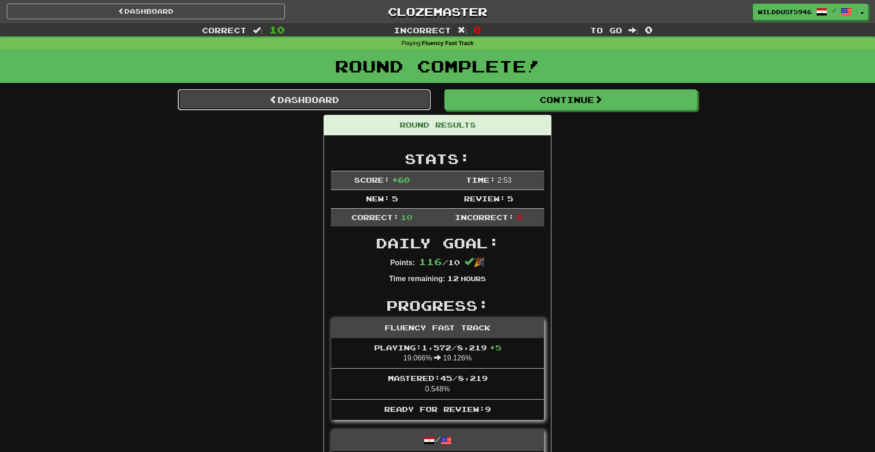
click at [410, 94] on link "Dashboard" at bounding box center [304, 99] width 253 height 21
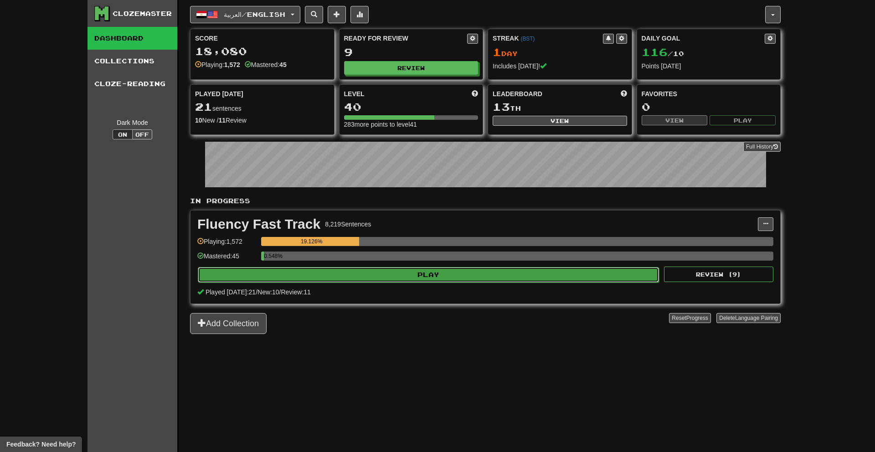
click at [507, 269] on button "Play" at bounding box center [428, 274] width 461 height 15
select select "**"
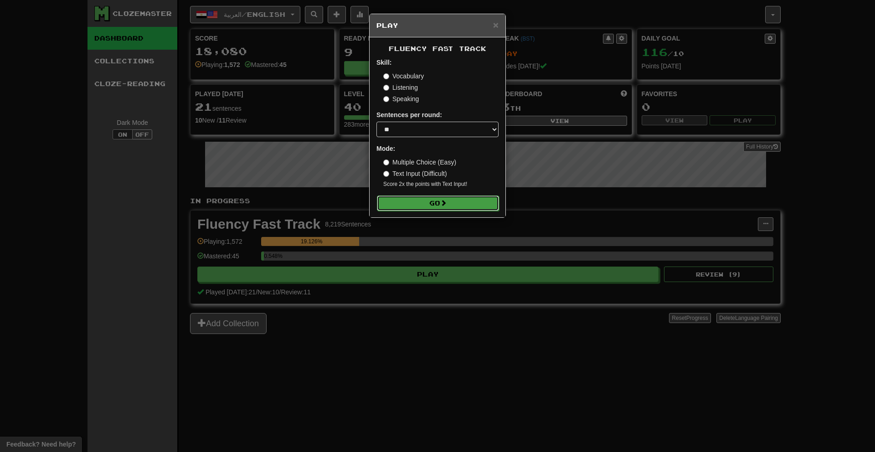
click at [464, 202] on button "Go" at bounding box center [438, 203] width 122 height 15
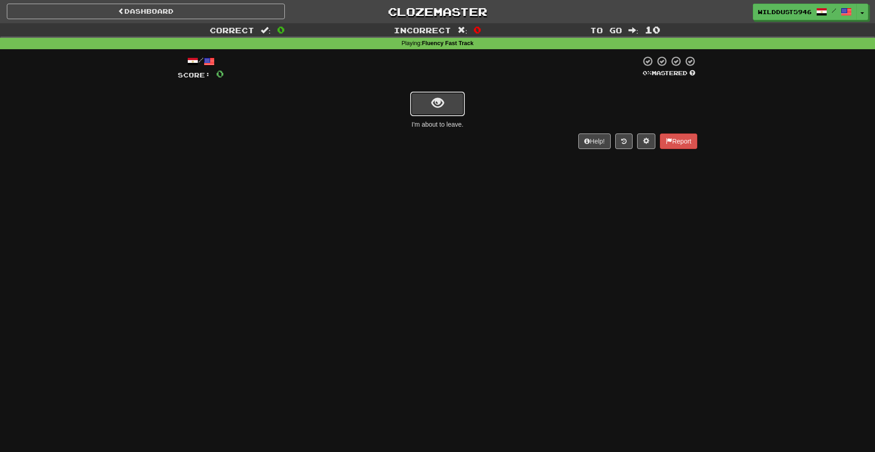
click at [417, 104] on button "show sentence" at bounding box center [437, 104] width 55 height 25
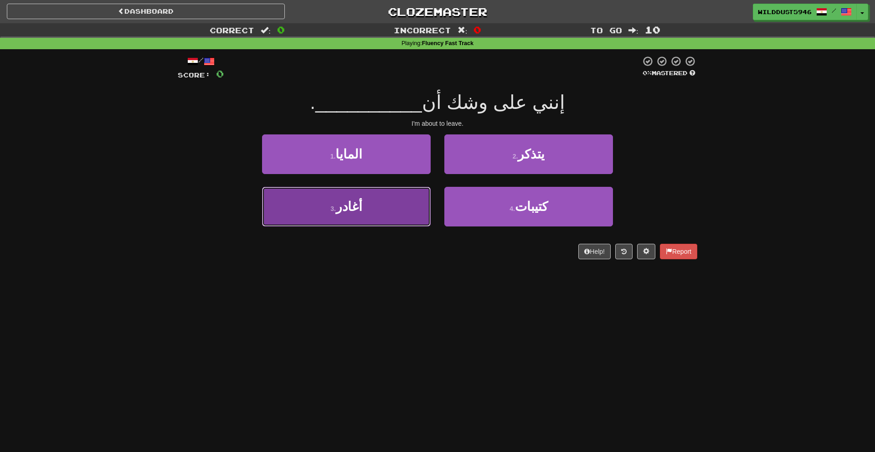
click at [359, 212] on span "أغادر" at bounding box center [349, 207] width 26 height 14
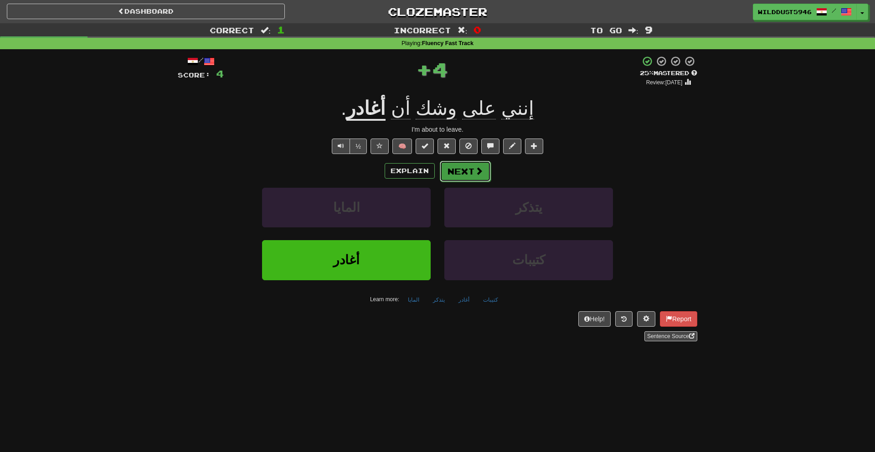
click at [471, 165] on button "Next" at bounding box center [465, 171] width 51 height 21
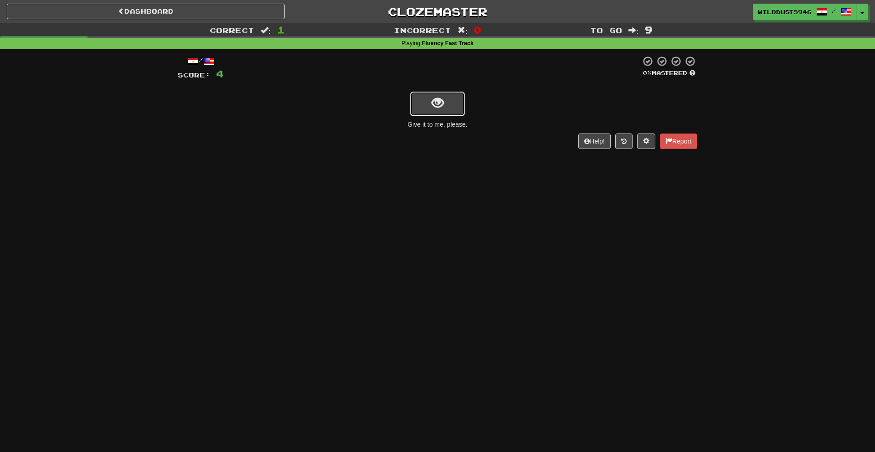
click at [450, 97] on button "show sentence" at bounding box center [437, 104] width 55 height 25
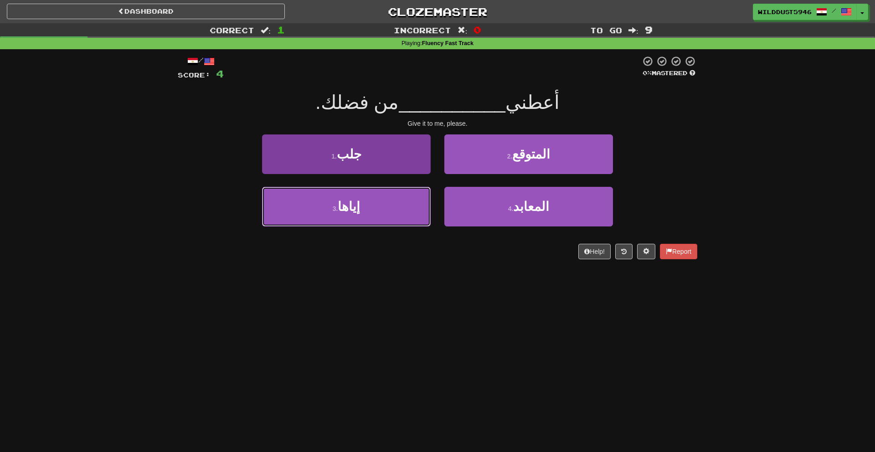
drag, startPoint x: 401, startPoint y: 208, endPoint x: 406, endPoint y: 205, distance: 5.6
click at [402, 208] on button "3 . إياها" at bounding box center [346, 207] width 169 height 40
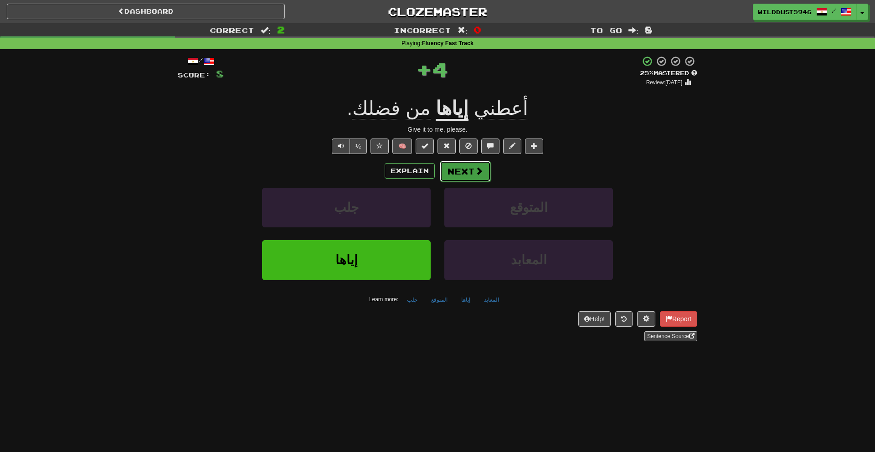
click at [464, 168] on button "Next" at bounding box center [465, 171] width 51 height 21
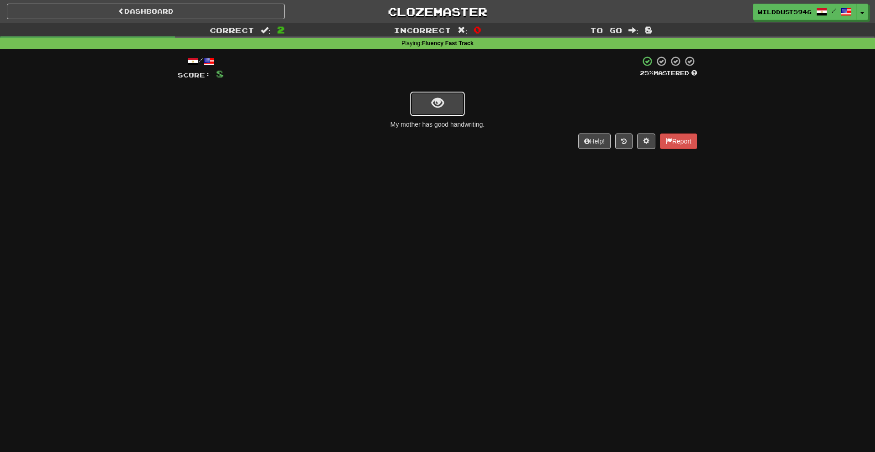
click at [425, 98] on button "show sentence" at bounding box center [437, 104] width 55 height 25
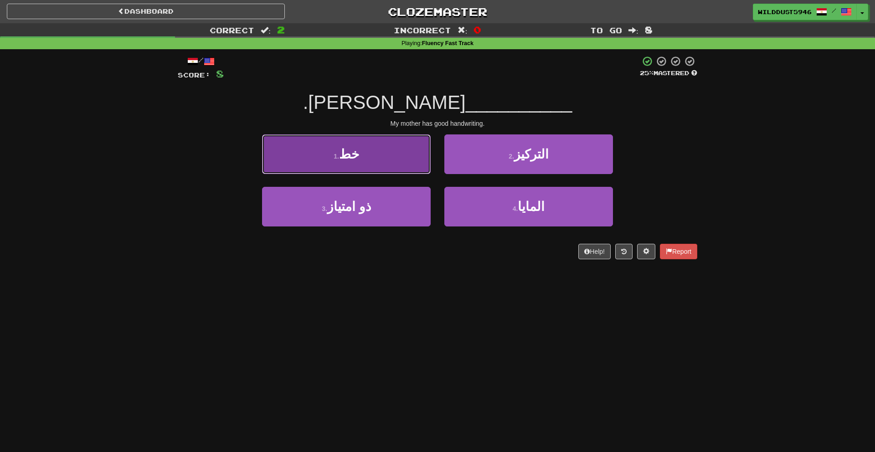
click at [410, 168] on button "1 . خط" at bounding box center [346, 154] width 169 height 40
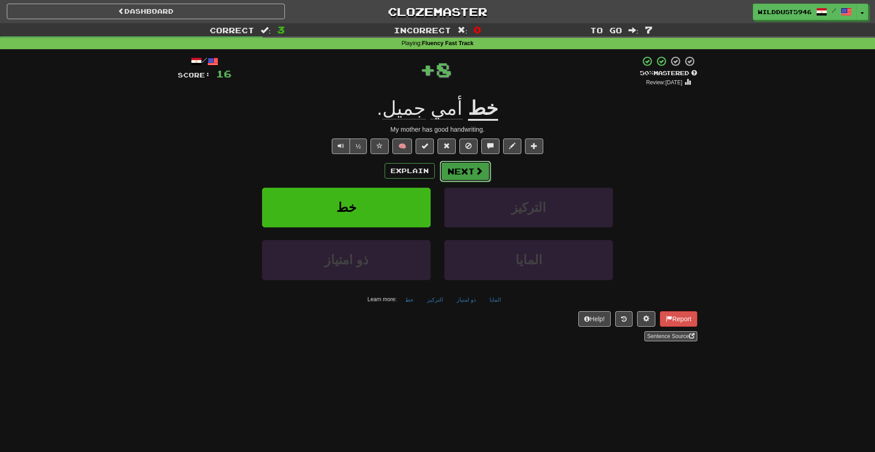
click at [482, 174] on span at bounding box center [479, 171] width 8 height 8
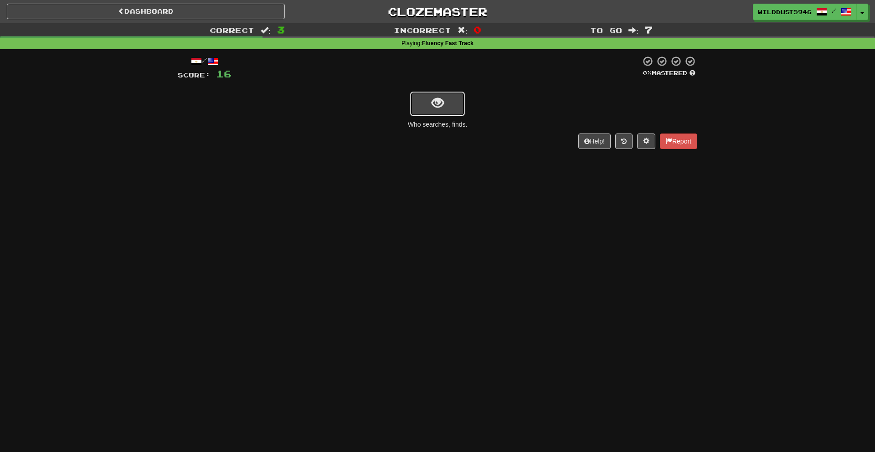
click at [443, 108] on span "show sentence" at bounding box center [438, 103] width 12 height 12
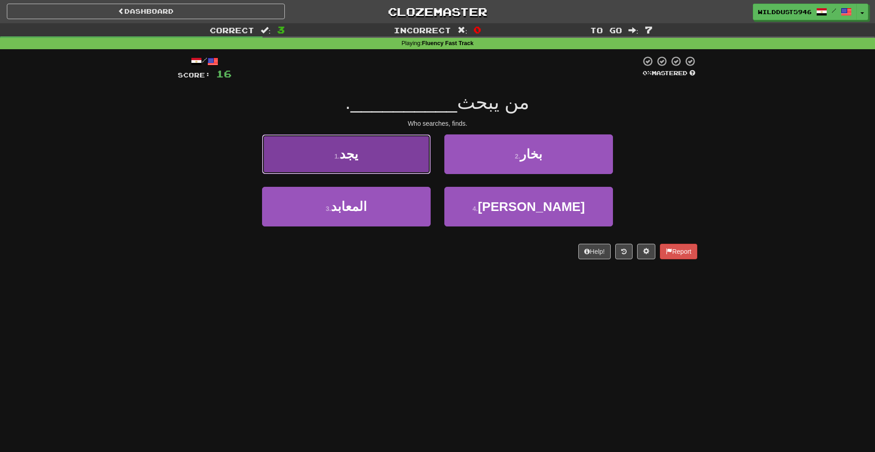
click at [402, 168] on button "1 . يجد" at bounding box center [346, 154] width 169 height 40
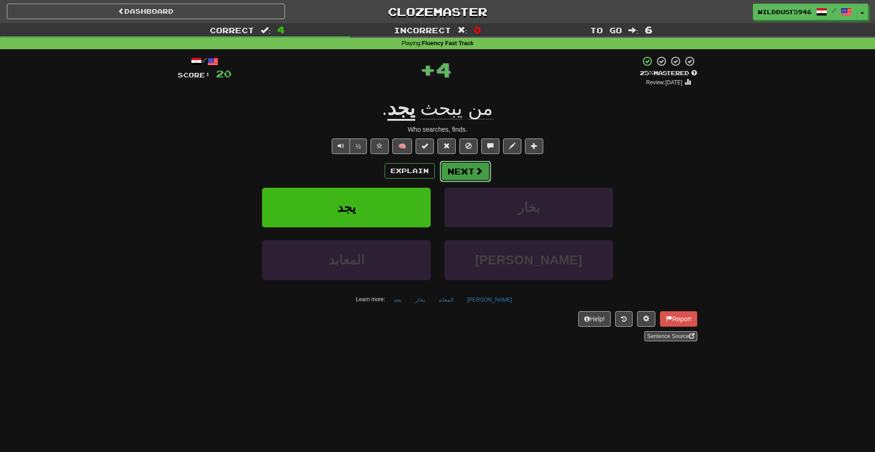
click at [458, 174] on button "Next" at bounding box center [465, 171] width 51 height 21
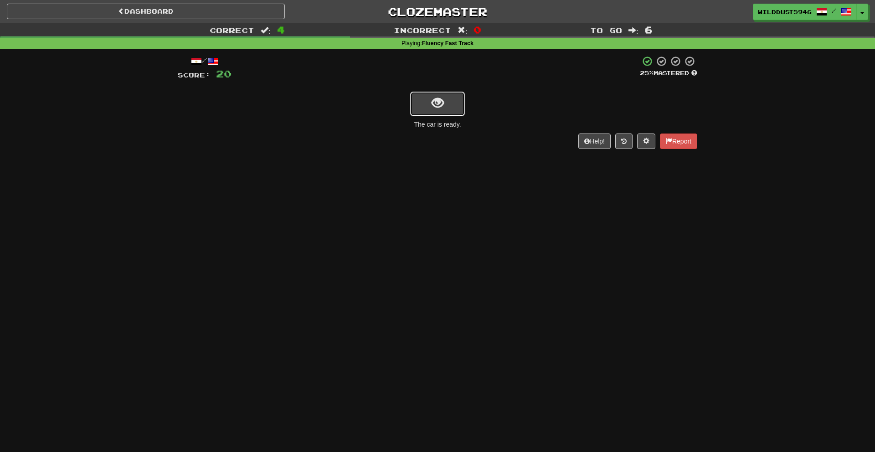
click at [446, 105] on button "show sentence" at bounding box center [437, 104] width 55 height 25
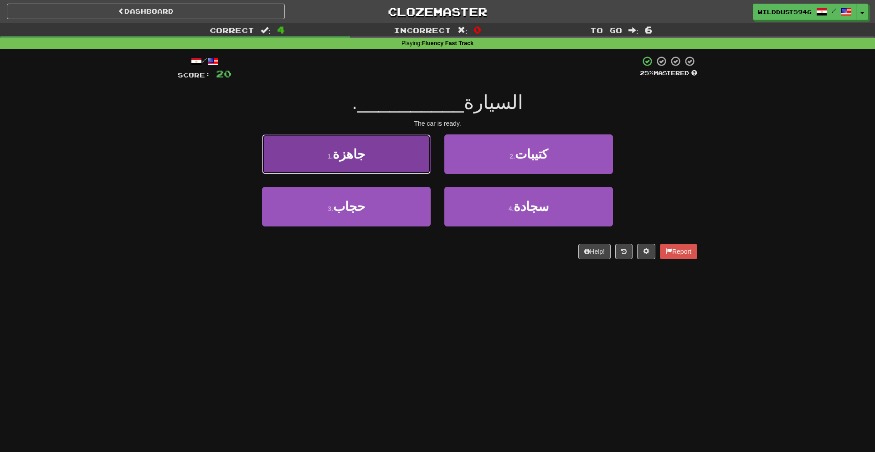
click at [402, 161] on button "1 . جاهزة" at bounding box center [346, 154] width 169 height 40
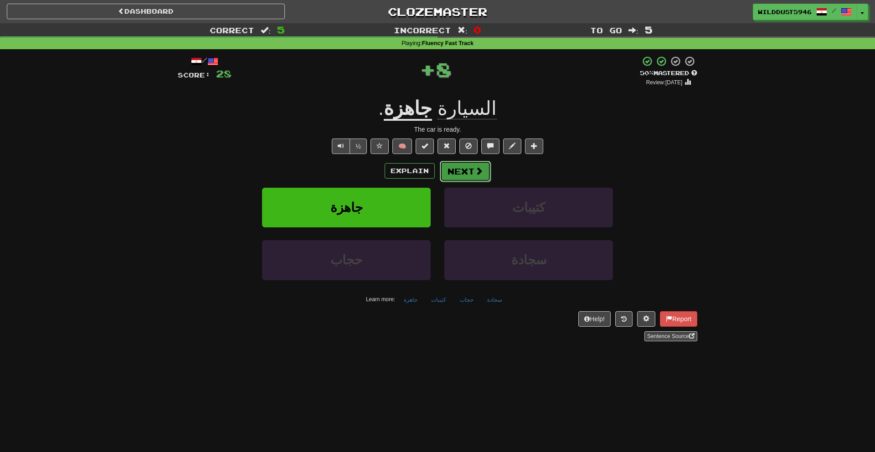
click at [462, 174] on button "Next" at bounding box center [465, 171] width 51 height 21
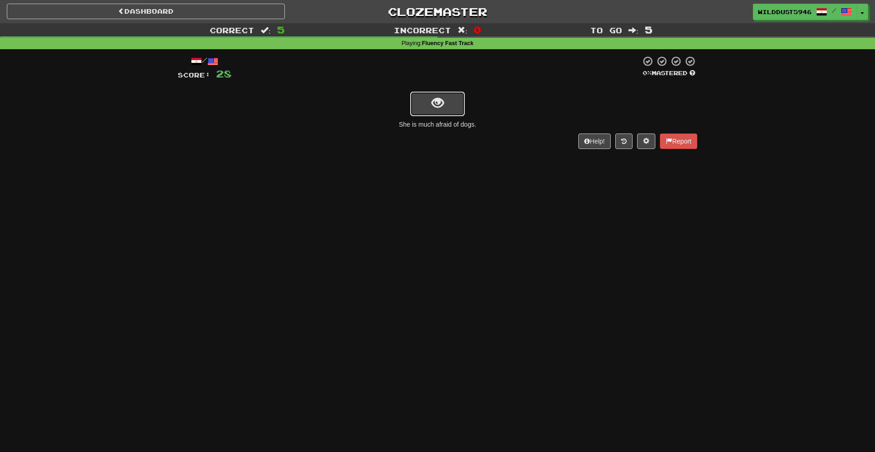
click at [433, 101] on span "show sentence" at bounding box center [438, 103] width 12 height 12
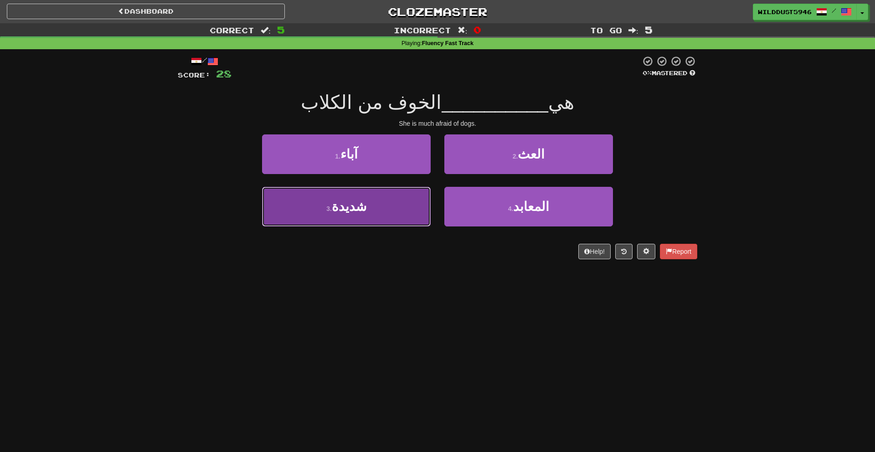
click at [408, 213] on button "3 . شديدة" at bounding box center [346, 207] width 169 height 40
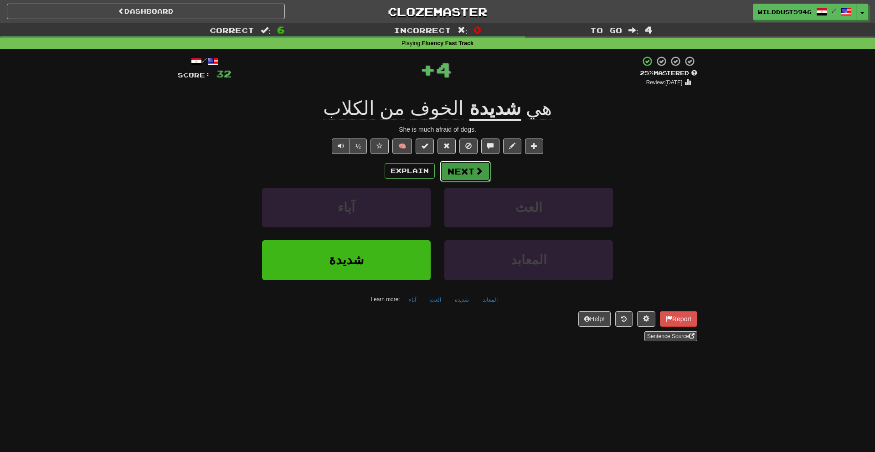
click at [471, 169] on button "Next" at bounding box center [465, 171] width 51 height 21
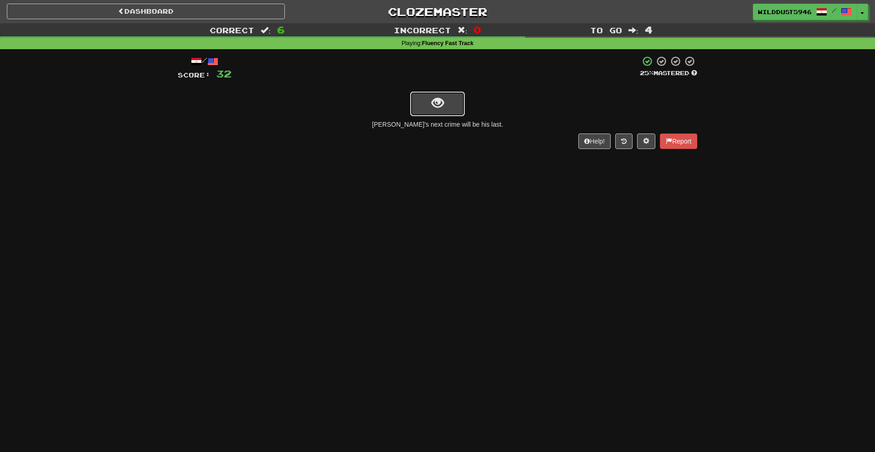
click at [440, 104] on span "show sentence" at bounding box center [438, 103] width 12 height 12
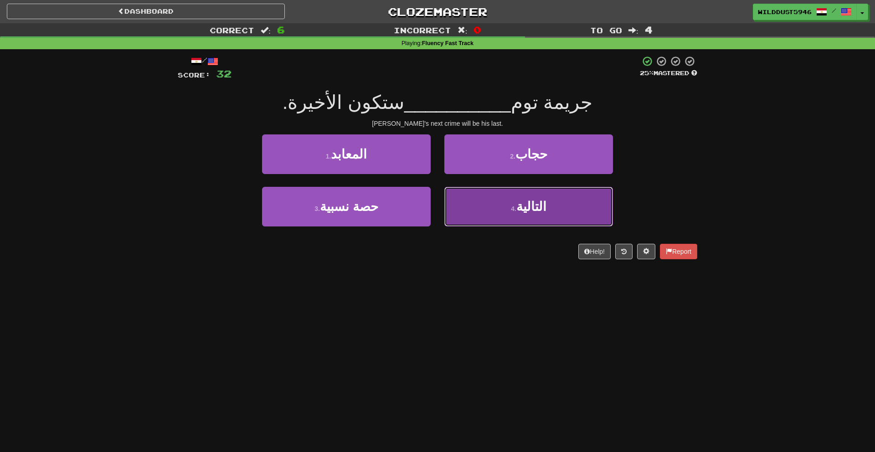
click at [500, 213] on button "4 . التالية" at bounding box center [528, 207] width 169 height 40
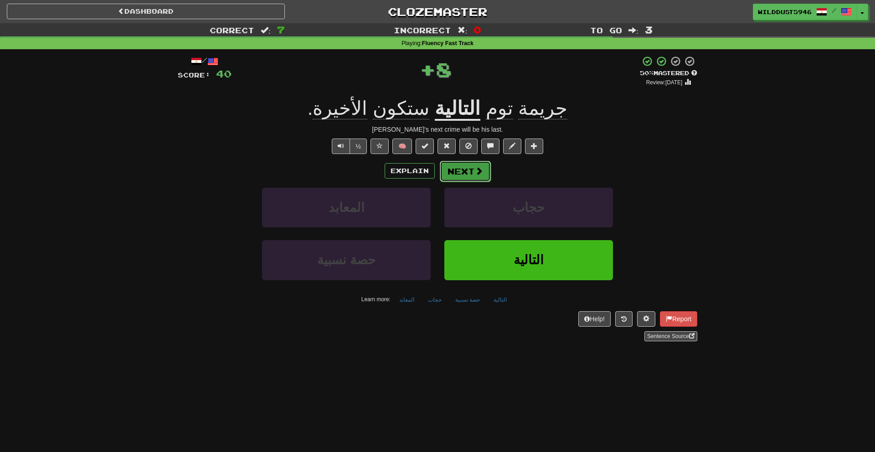
click at [478, 172] on span at bounding box center [479, 171] width 8 height 8
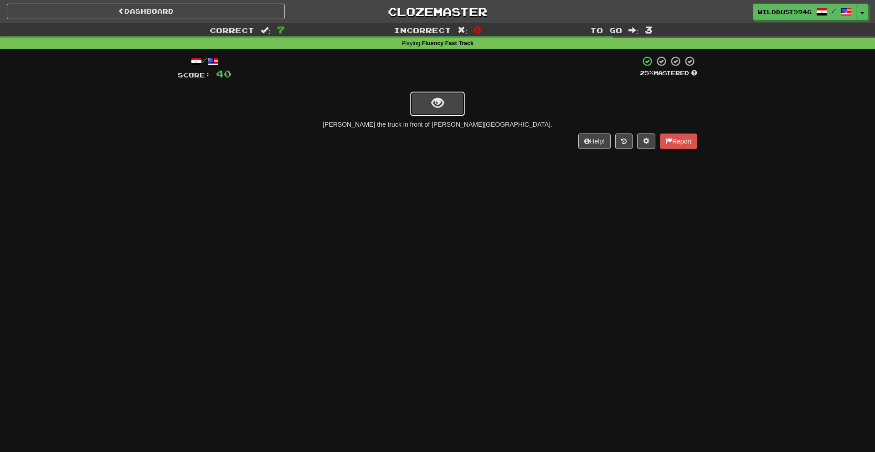
click at [432, 102] on span "show sentence" at bounding box center [438, 103] width 12 height 12
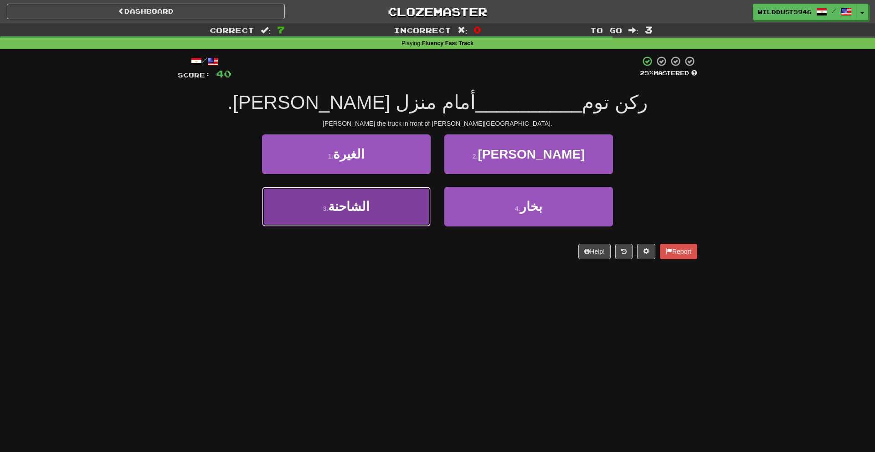
click at [400, 210] on button "3 . الشاحنة" at bounding box center [346, 207] width 169 height 40
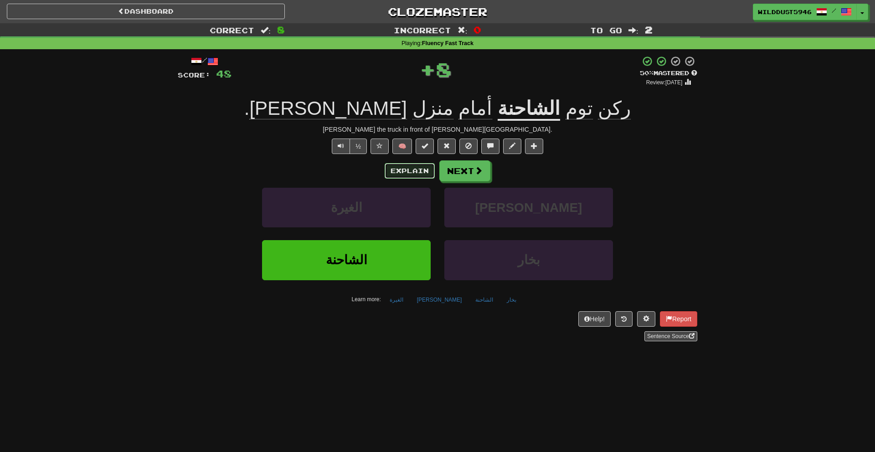
click at [430, 167] on button "Explain" at bounding box center [410, 170] width 50 height 15
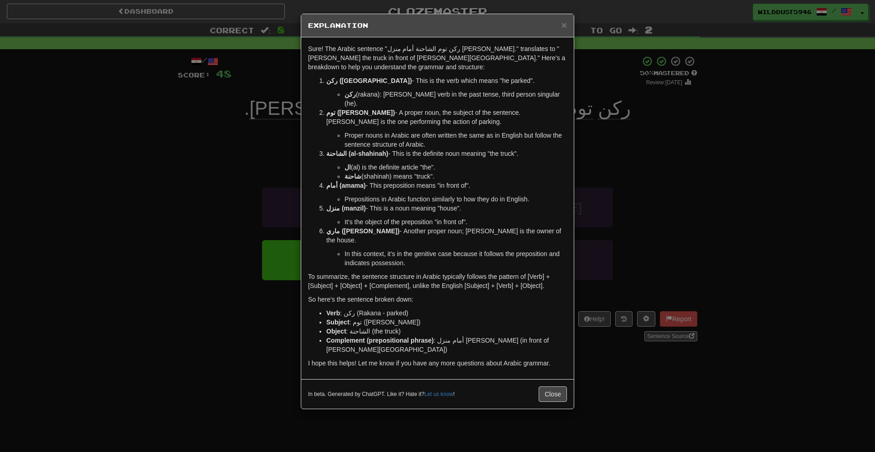
click at [611, 193] on div "× Explanation Sure! The Arabic sentence "ركن توم الشاحنة أمام منزل ماري." trans…" at bounding box center [437, 226] width 875 height 452
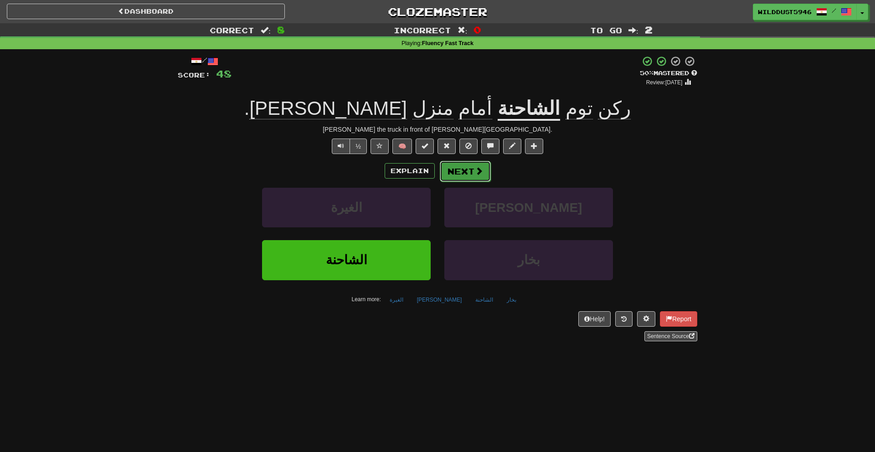
click at [455, 172] on button "Next" at bounding box center [465, 171] width 51 height 21
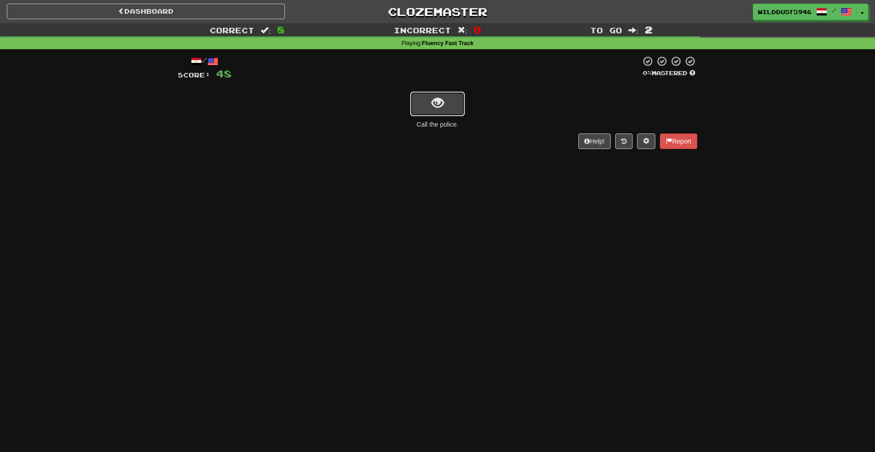
click at [435, 113] on button "show sentence" at bounding box center [437, 104] width 55 height 25
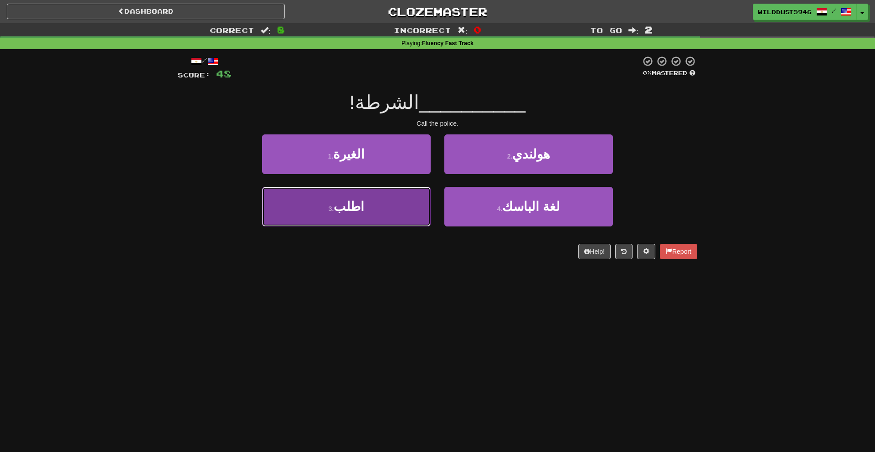
click at [394, 202] on button "3 . اطلب" at bounding box center [346, 207] width 169 height 40
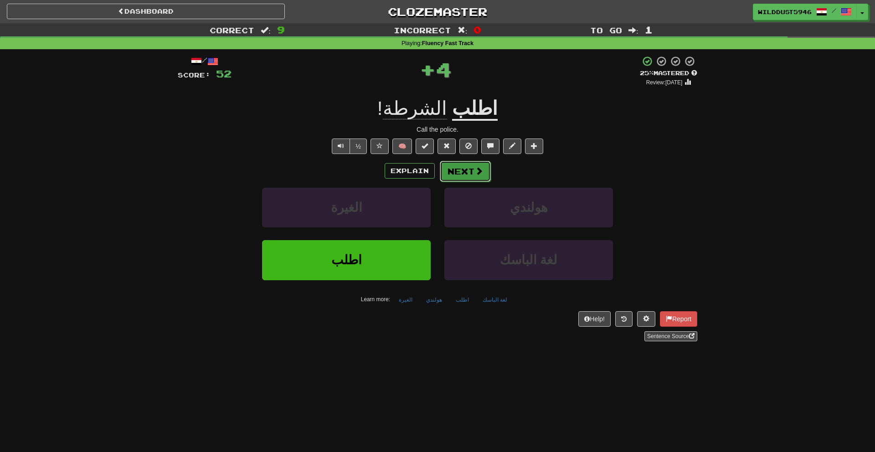
click at [469, 170] on button "Next" at bounding box center [465, 171] width 51 height 21
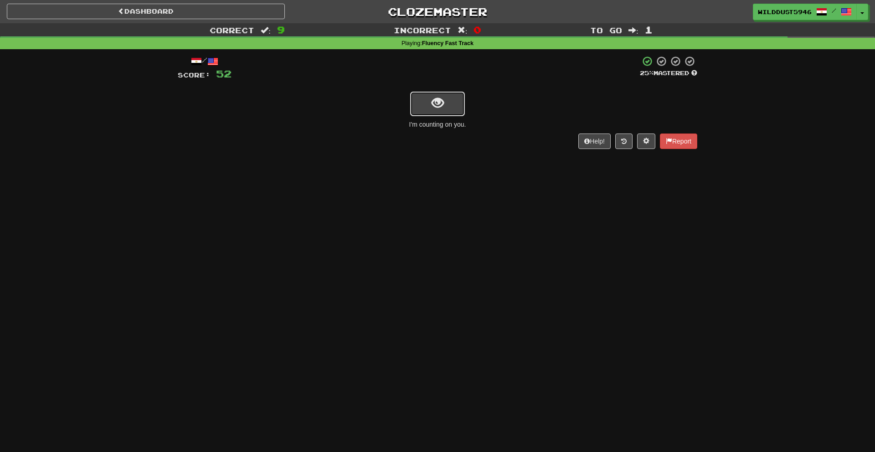
click at [424, 109] on button "show sentence" at bounding box center [437, 104] width 55 height 25
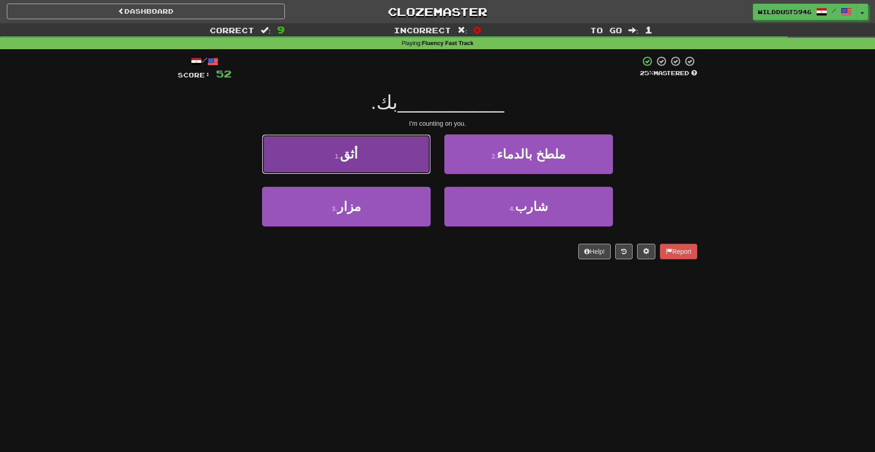
click at [388, 151] on button "1 . أثق" at bounding box center [346, 154] width 169 height 40
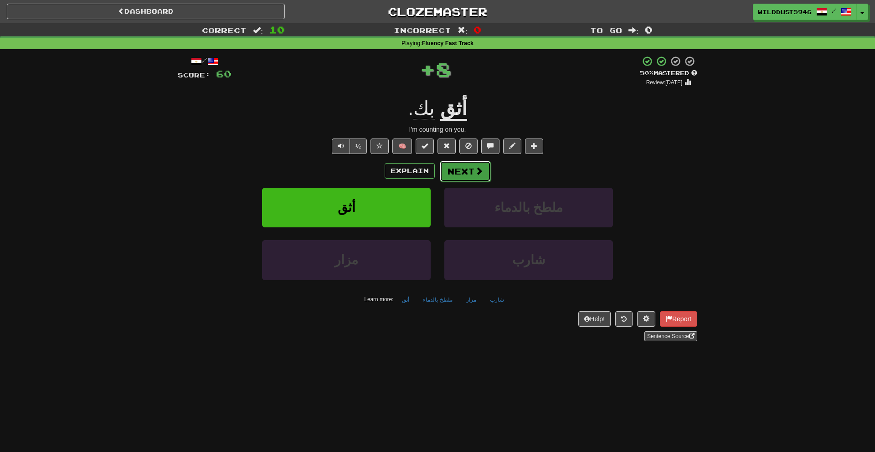
click at [468, 174] on button "Next" at bounding box center [465, 171] width 51 height 21
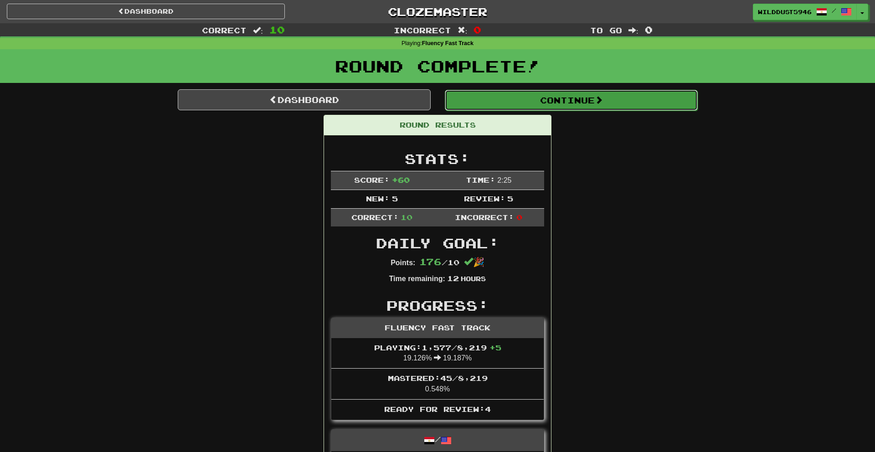
click at [496, 102] on button "Continue" at bounding box center [571, 100] width 253 height 21
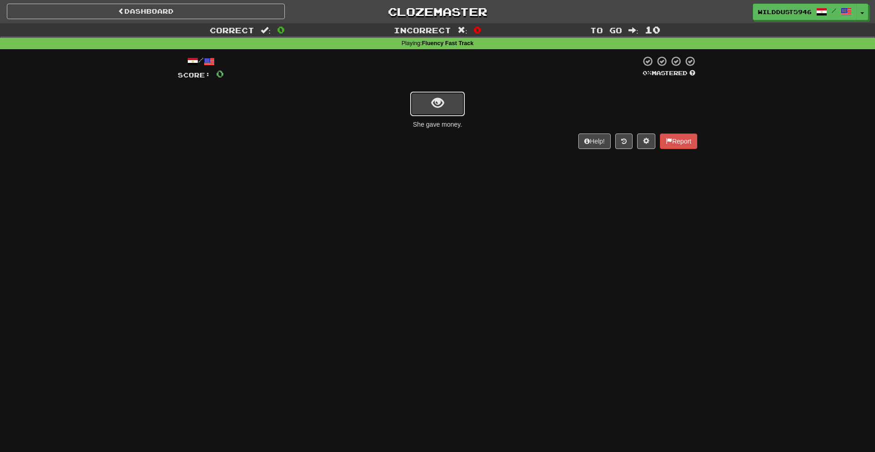
click at [443, 104] on span "show sentence" at bounding box center [438, 103] width 12 height 12
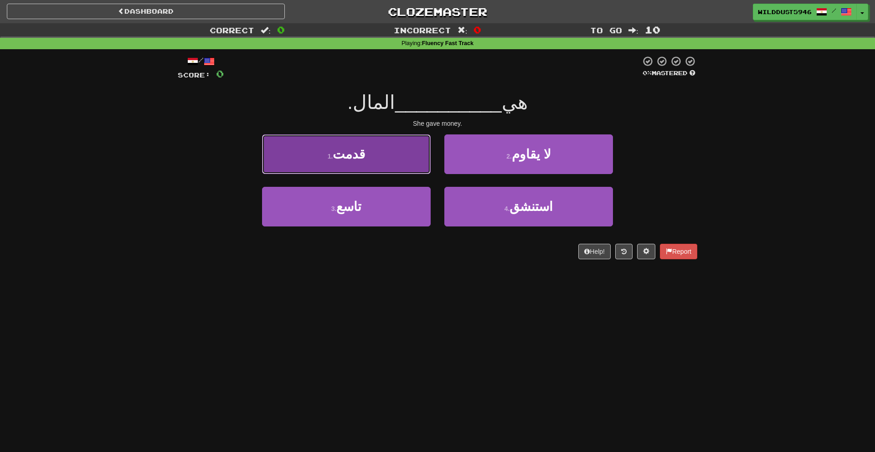
click at [412, 160] on button "1 . قدمت" at bounding box center [346, 154] width 169 height 40
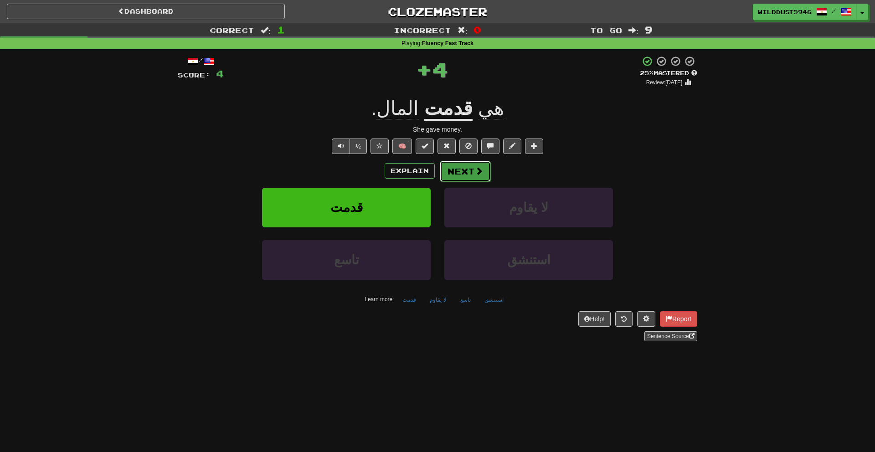
click at [459, 172] on button "Next" at bounding box center [465, 171] width 51 height 21
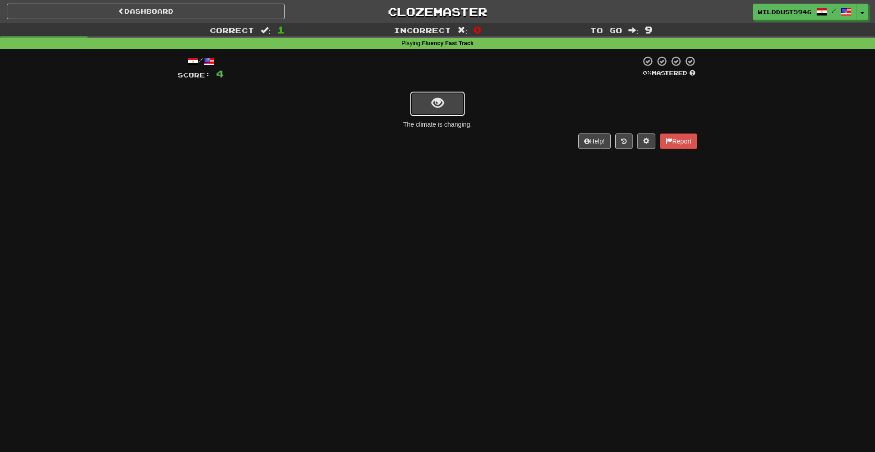
click at [442, 104] on span "show sentence" at bounding box center [438, 103] width 12 height 12
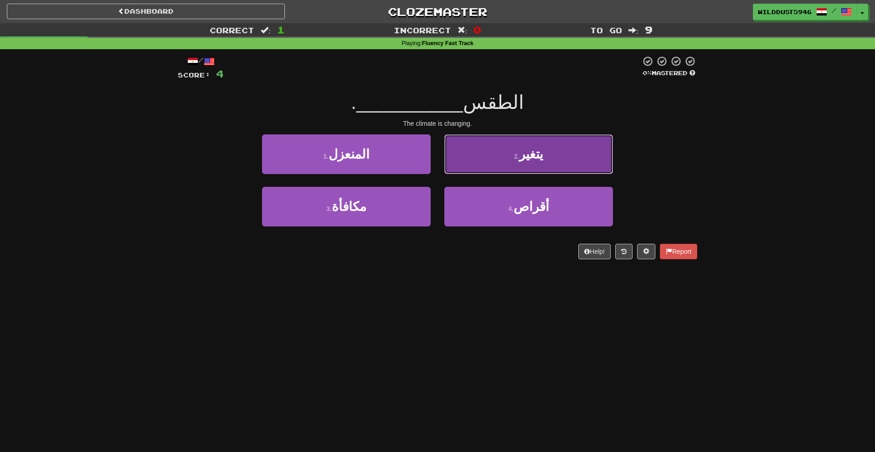
click at [497, 158] on button "2 . يتغير" at bounding box center [528, 154] width 169 height 40
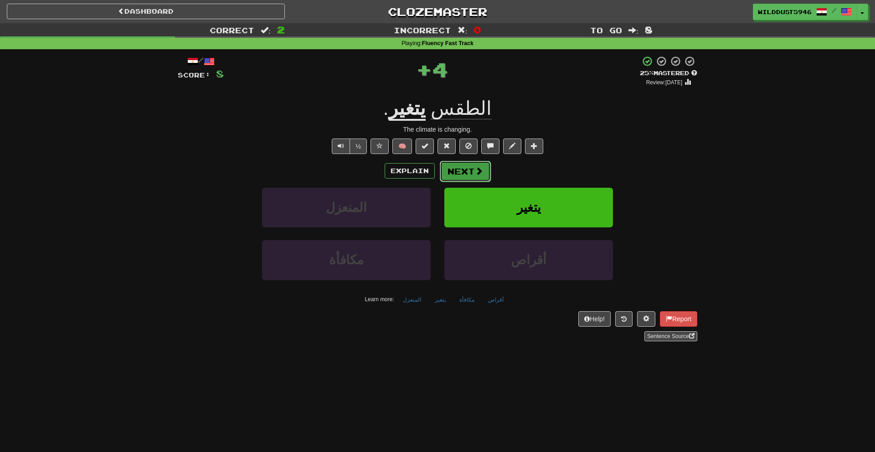
click at [454, 173] on button "Next" at bounding box center [465, 171] width 51 height 21
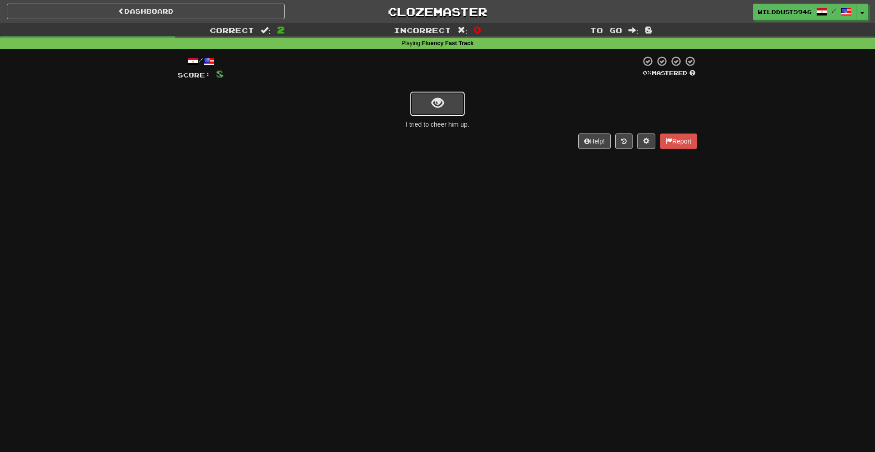
click at [447, 94] on button "show sentence" at bounding box center [437, 104] width 55 height 25
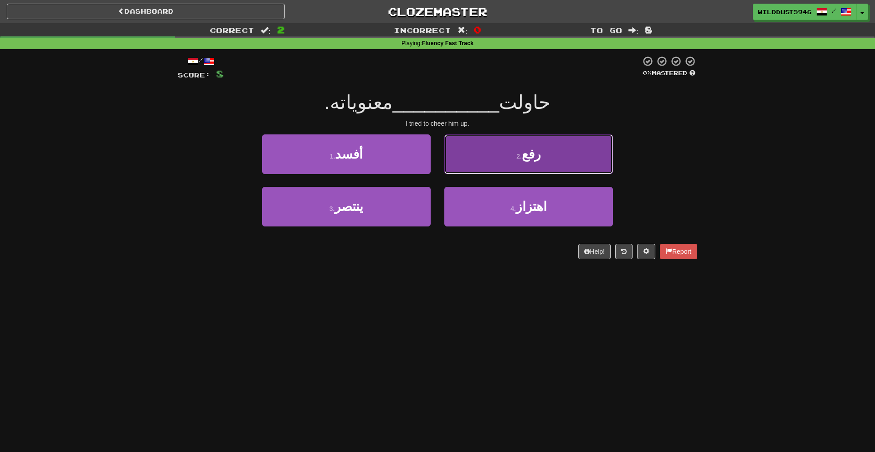
click at [525, 157] on span "رفع" at bounding box center [531, 154] width 19 height 14
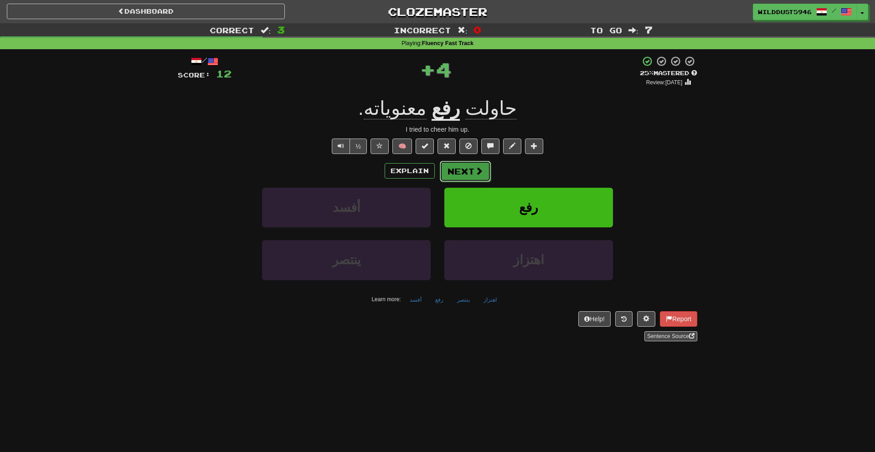
click at [478, 170] on span at bounding box center [479, 171] width 8 height 8
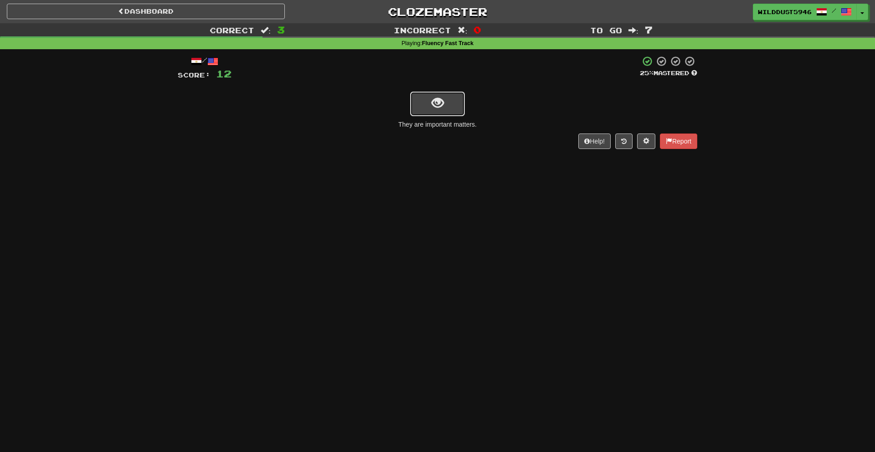
click at [446, 110] on button "show sentence" at bounding box center [437, 104] width 55 height 25
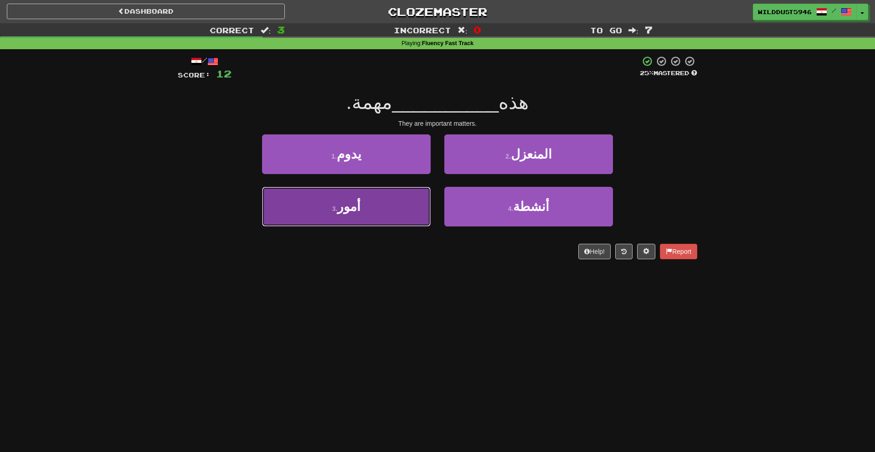
click at [380, 205] on button "3 . أمور" at bounding box center [346, 207] width 169 height 40
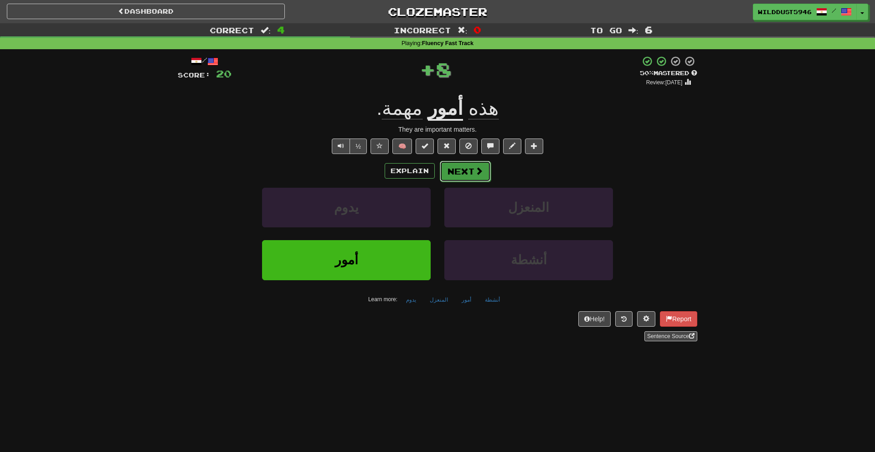
click at [476, 177] on button "Next" at bounding box center [465, 171] width 51 height 21
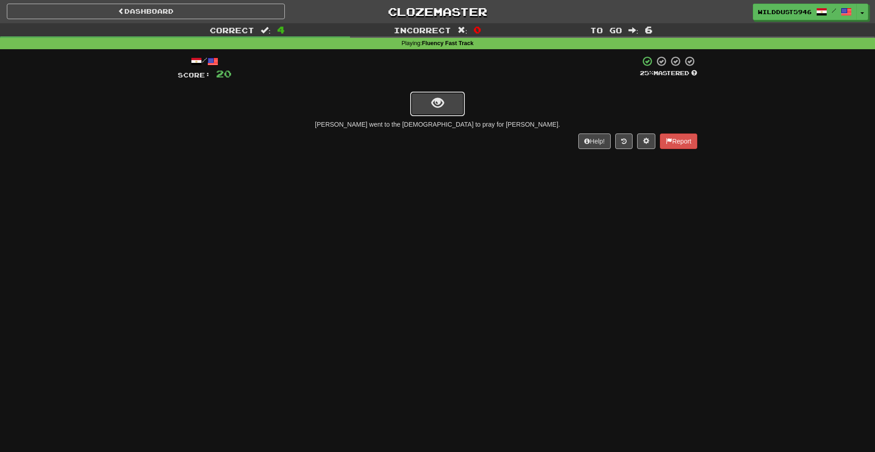
click at [454, 110] on button "show sentence" at bounding box center [437, 104] width 55 height 25
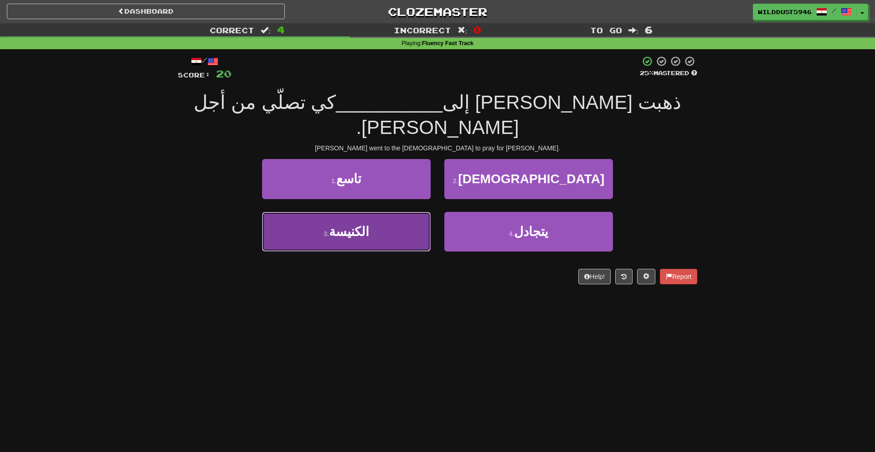
click at [408, 212] on button "3 . الكنيسة" at bounding box center [346, 232] width 169 height 40
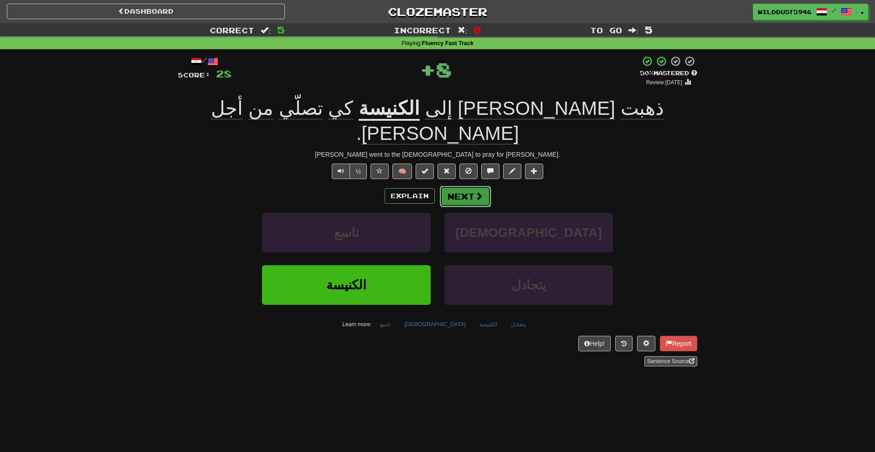
click at [456, 186] on button "Next" at bounding box center [465, 196] width 51 height 21
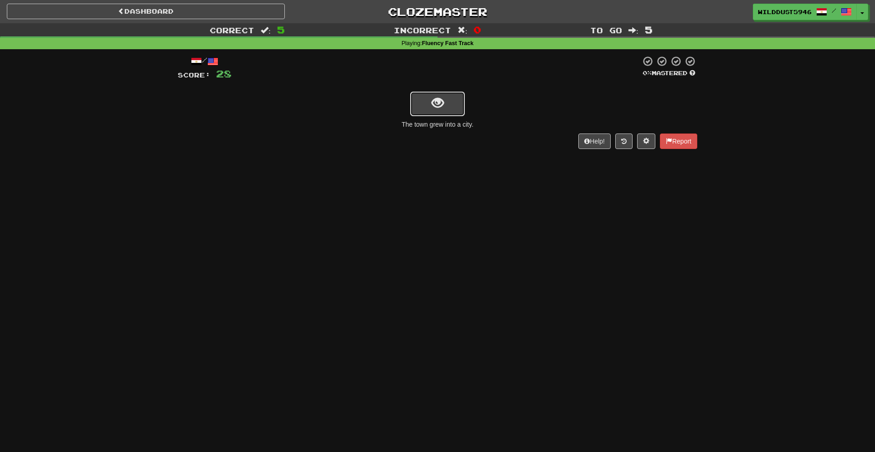
click at [448, 104] on button "show sentence" at bounding box center [437, 104] width 55 height 25
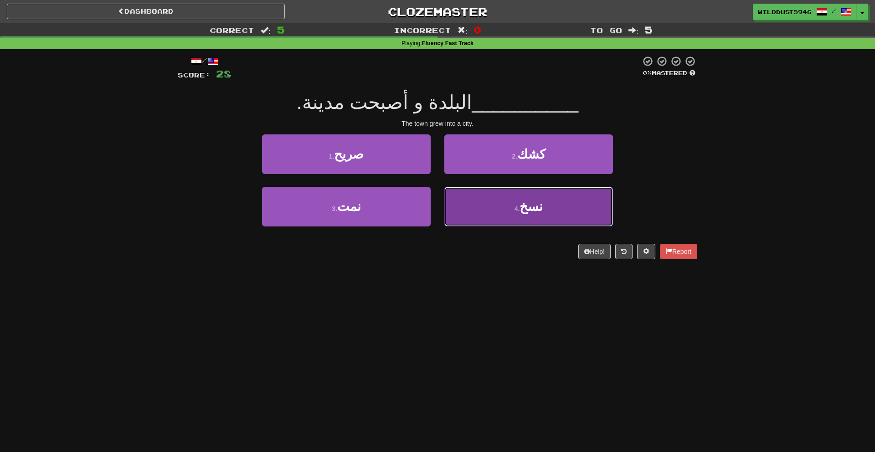
click at [489, 204] on button "4 . نسخ" at bounding box center [528, 207] width 169 height 40
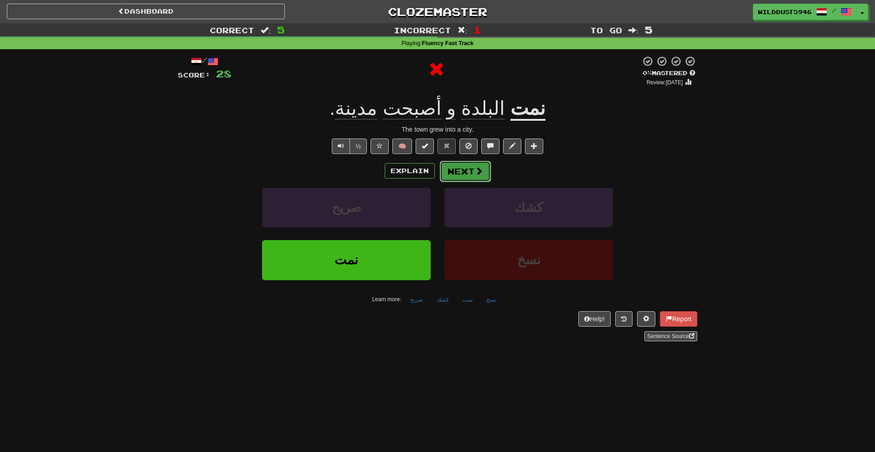
click at [462, 174] on button "Next" at bounding box center [465, 171] width 51 height 21
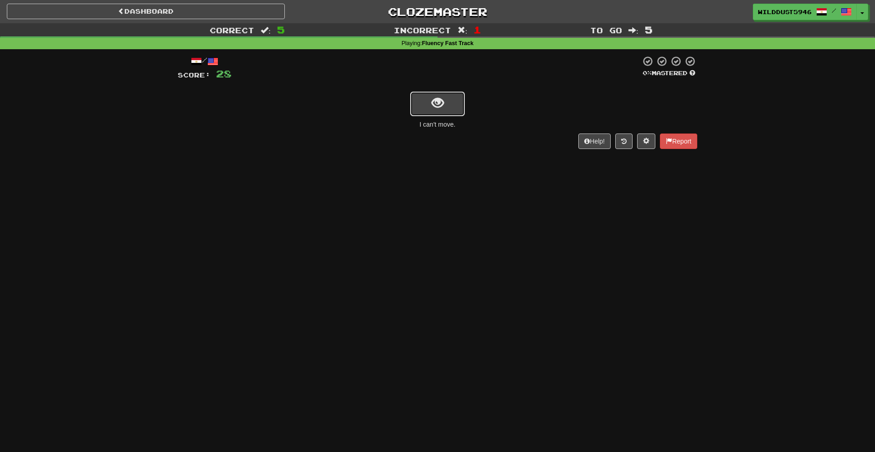
click at [428, 106] on button "show sentence" at bounding box center [437, 104] width 55 height 25
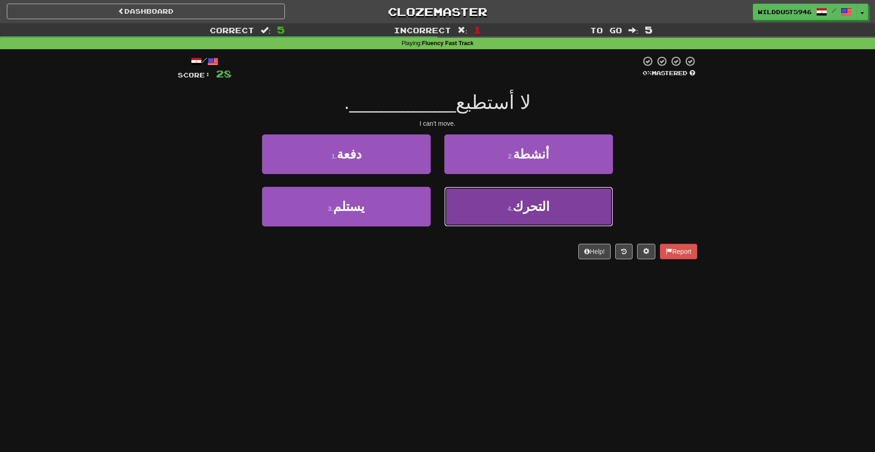
click at [502, 207] on button "4 . التحرك" at bounding box center [528, 207] width 169 height 40
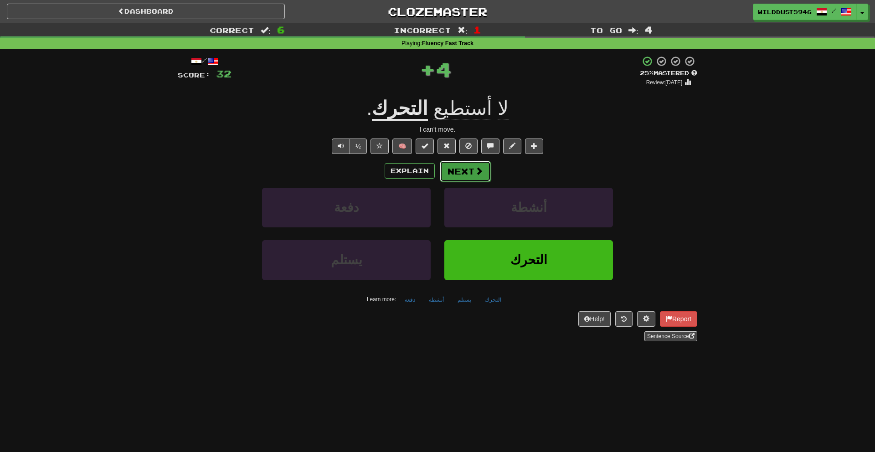
click at [475, 171] on span at bounding box center [479, 171] width 8 height 8
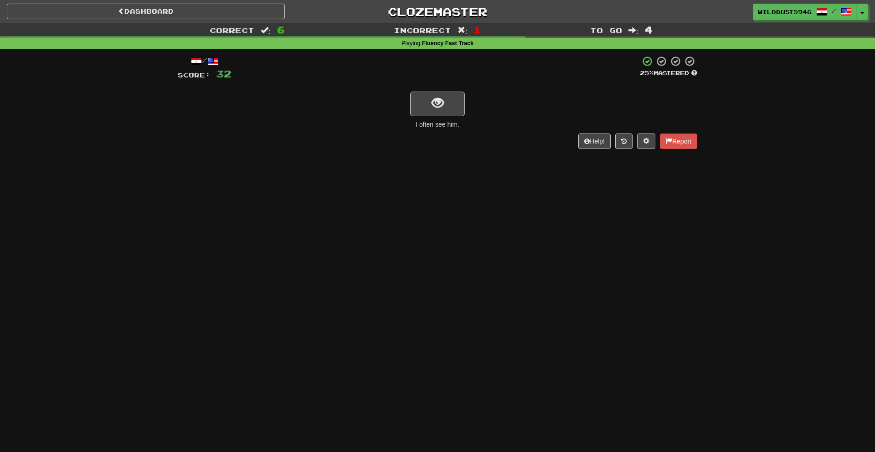
click at [438, 117] on div "/ Score: 32 25 % Mastered I often see him. Help! Report" at bounding box center [438, 102] width 520 height 93
click at [442, 101] on span "show sentence" at bounding box center [438, 103] width 12 height 12
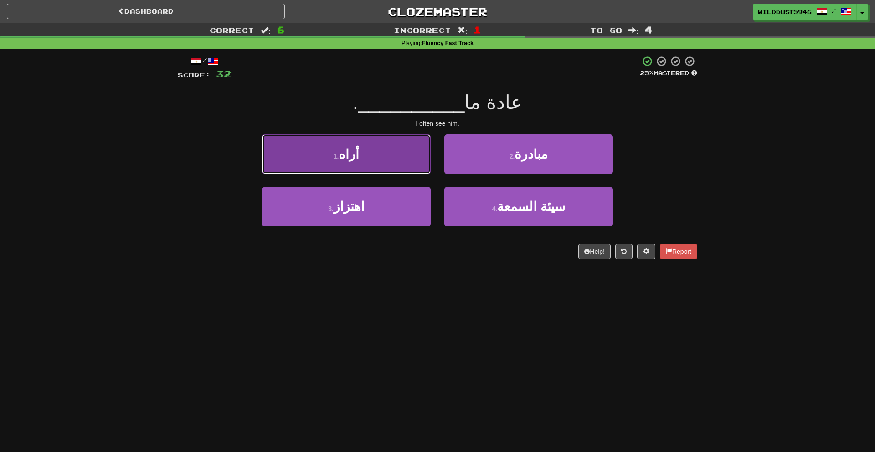
click at [408, 161] on button "1 . أراه" at bounding box center [346, 154] width 169 height 40
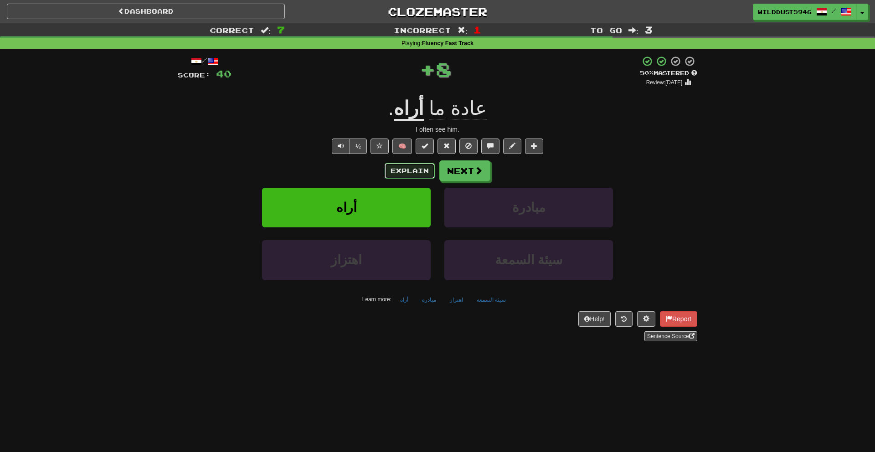
click at [409, 170] on button "Explain" at bounding box center [410, 170] width 50 height 15
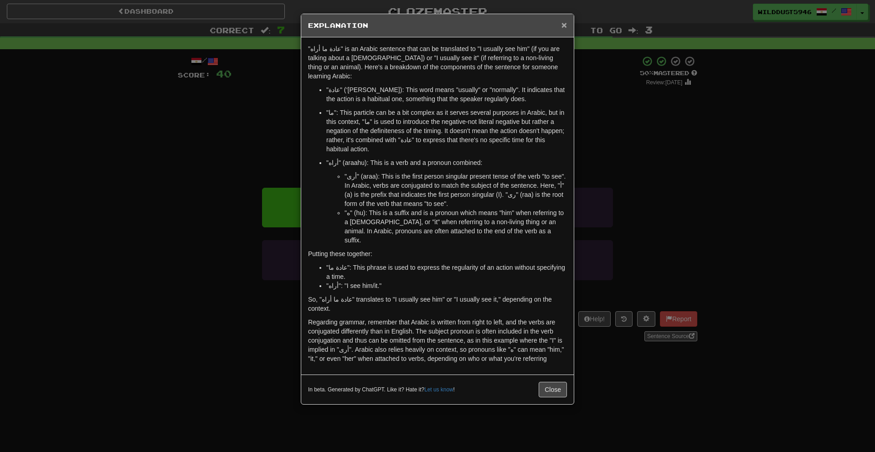
click at [562, 29] on span "×" at bounding box center [563, 25] width 5 height 10
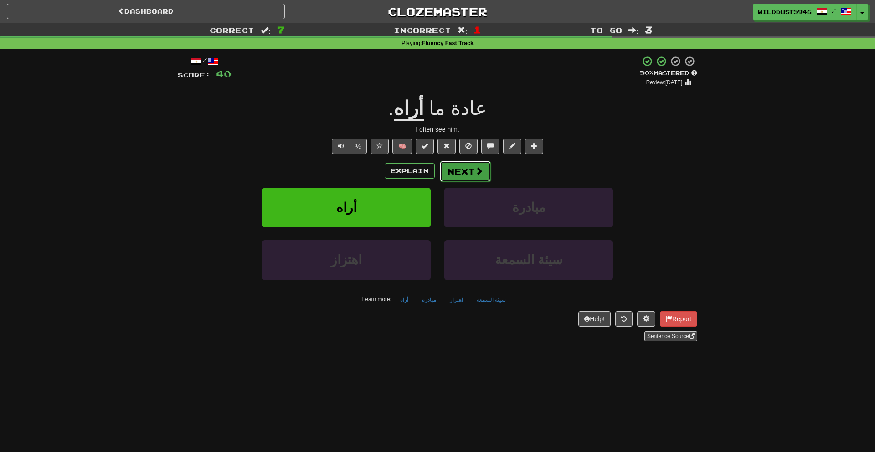
click at [448, 175] on button "Next" at bounding box center [465, 171] width 51 height 21
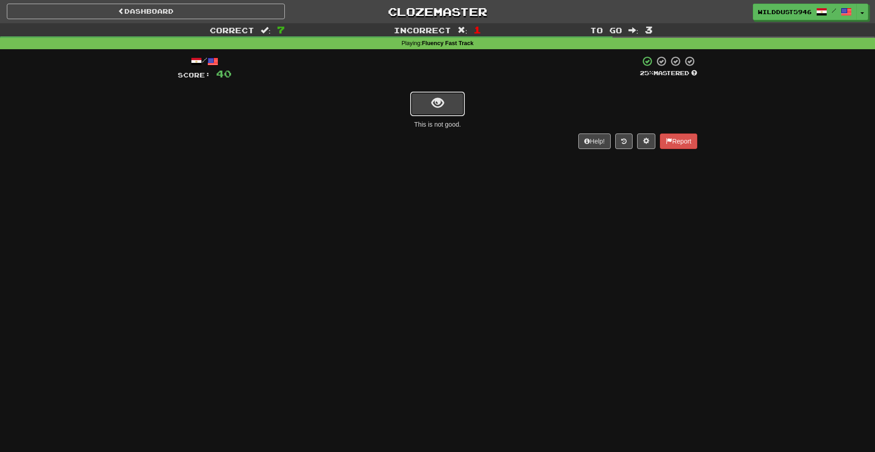
click at [444, 111] on button "show sentence" at bounding box center [437, 104] width 55 height 25
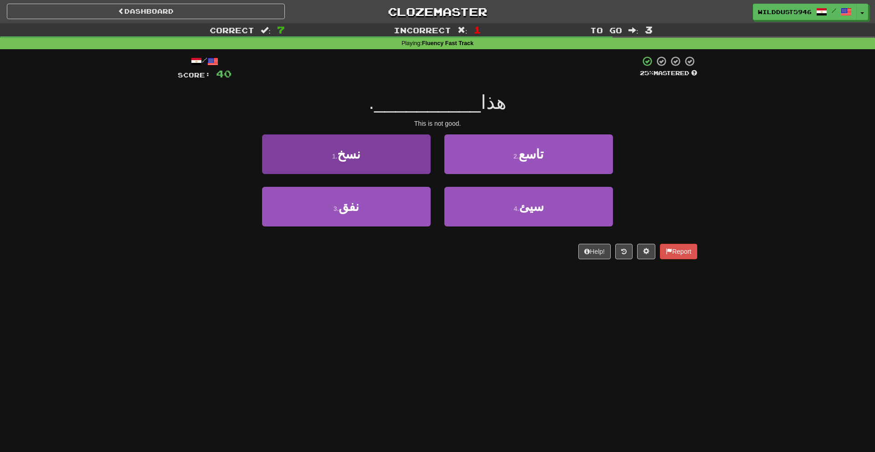
scroll to position [0, 0]
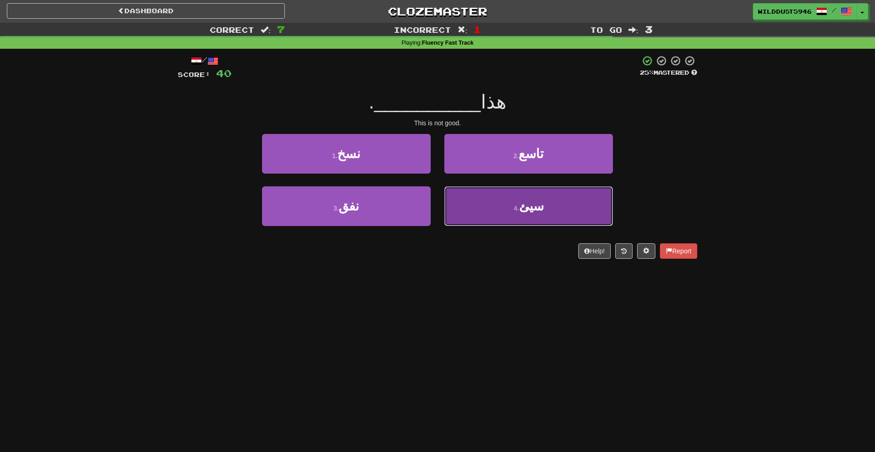
click at [478, 204] on button "4 . سيئ" at bounding box center [528, 206] width 169 height 40
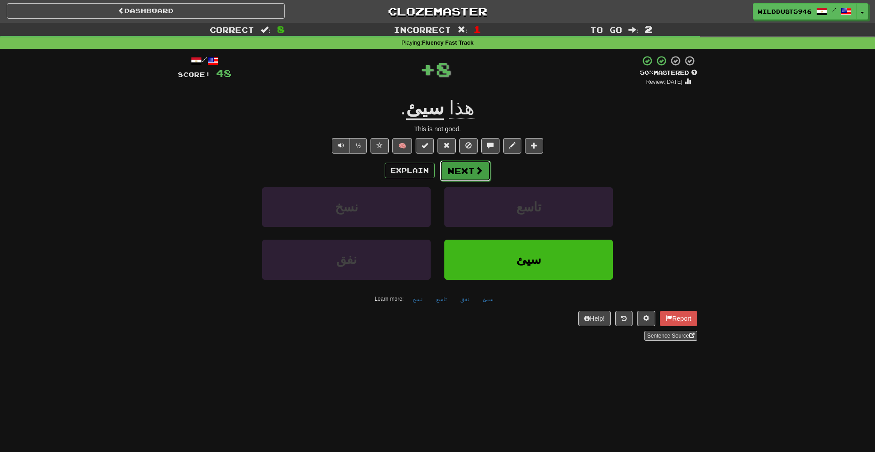
click at [461, 170] on button "Next" at bounding box center [465, 170] width 51 height 21
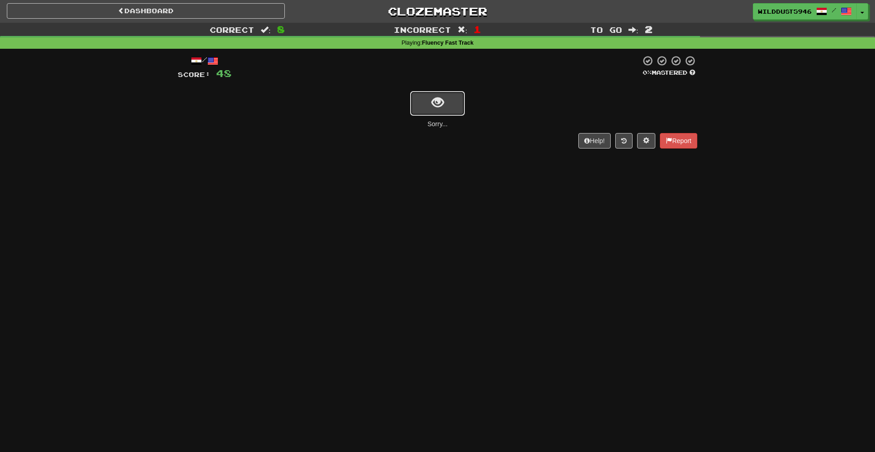
click at [444, 97] on button "show sentence" at bounding box center [437, 103] width 55 height 25
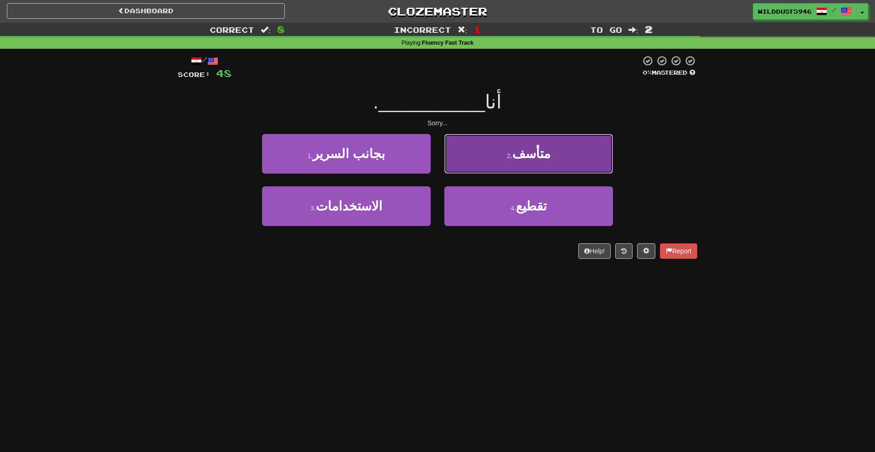
click at [479, 156] on button "2 . متأسف" at bounding box center [528, 154] width 169 height 40
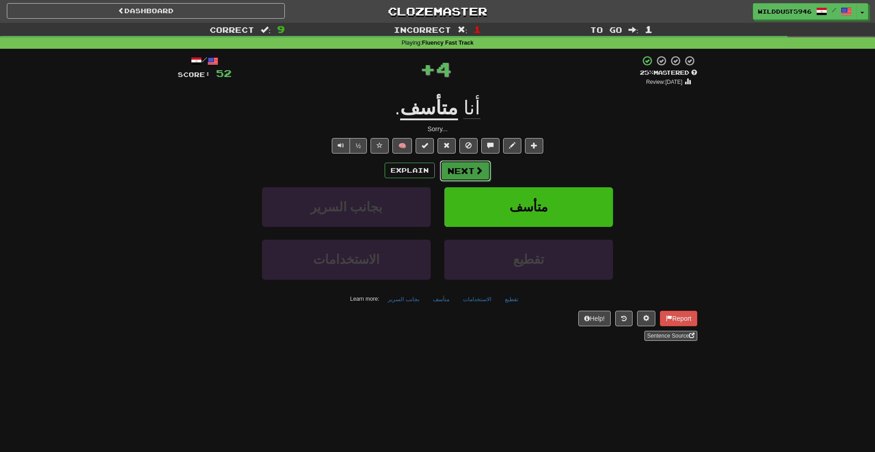
click at [450, 172] on button "Next" at bounding box center [465, 170] width 51 height 21
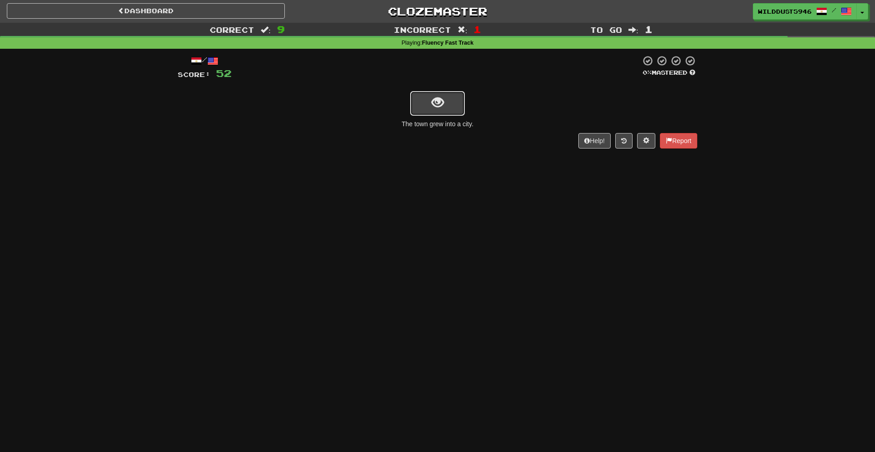
click at [434, 103] on span "show sentence" at bounding box center [438, 103] width 12 height 12
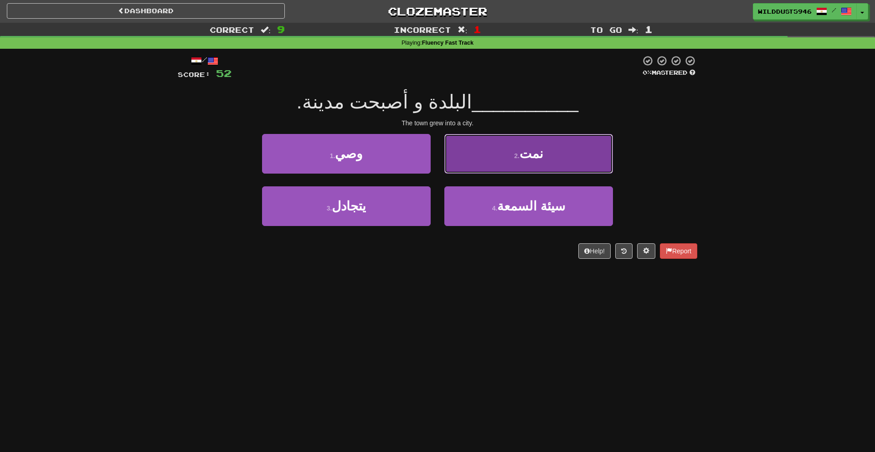
click at [485, 157] on button "2 . نمت" at bounding box center [528, 154] width 169 height 40
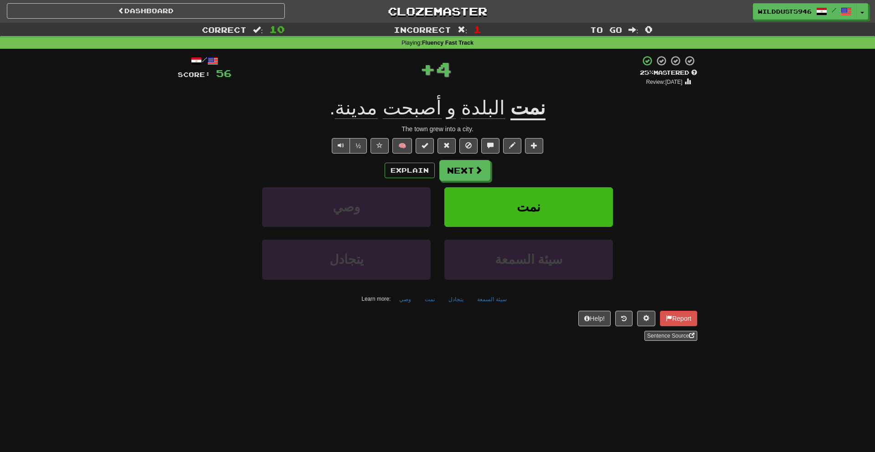
click at [375, 171] on div "Explain Next" at bounding box center [438, 170] width 520 height 21
click at [397, 170] on button "Explain" at bounding box center [410, 170] width 50 height 15
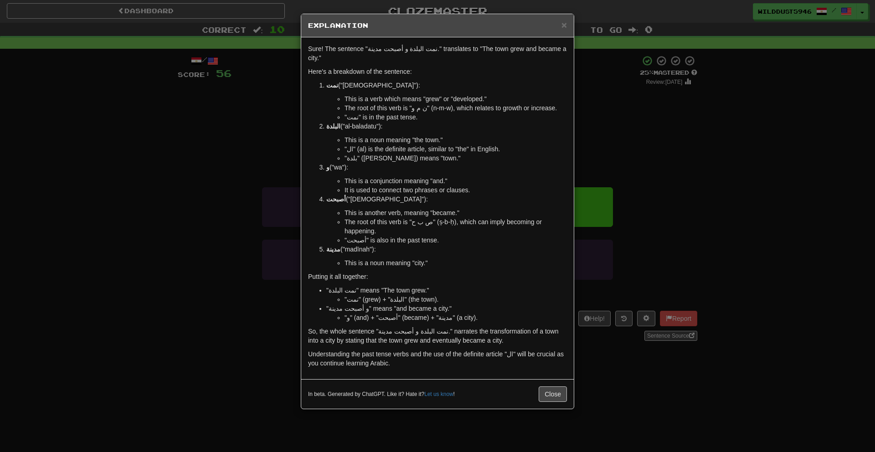
click at [631, 153] on div "× Explanation Sure! The sentence "نمت البلدة و أصبحت مدينة." translates to "The…" at bounding box center [437, 226] width 875 height 452
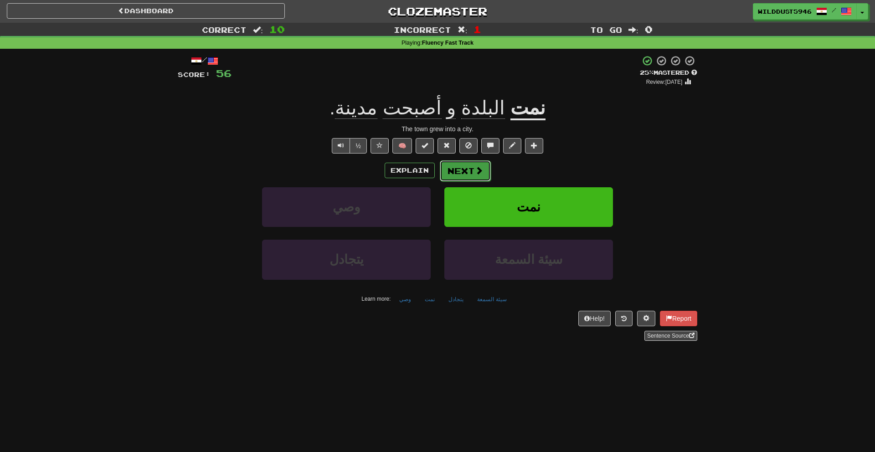
click at [473, 171] on button "Next" at bounding box center [465, 170] width 51 height 21
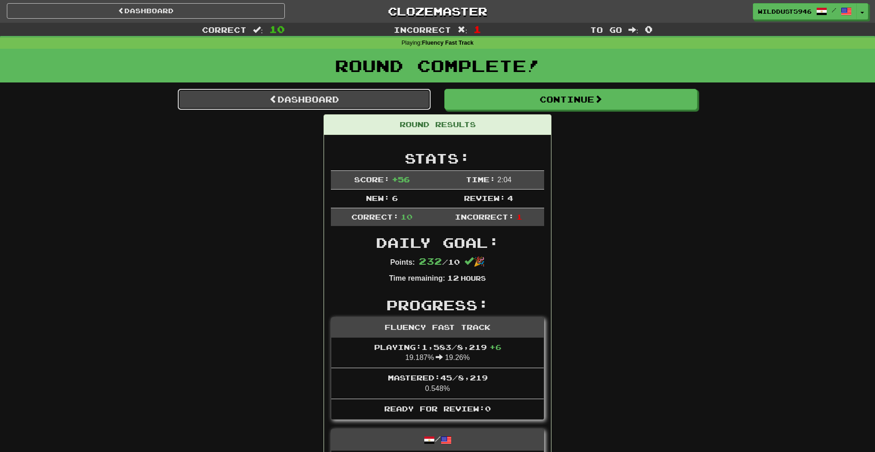
click at [395, 109] on link "Dashboard" at bounding box center [304, 99] width 253 height 21
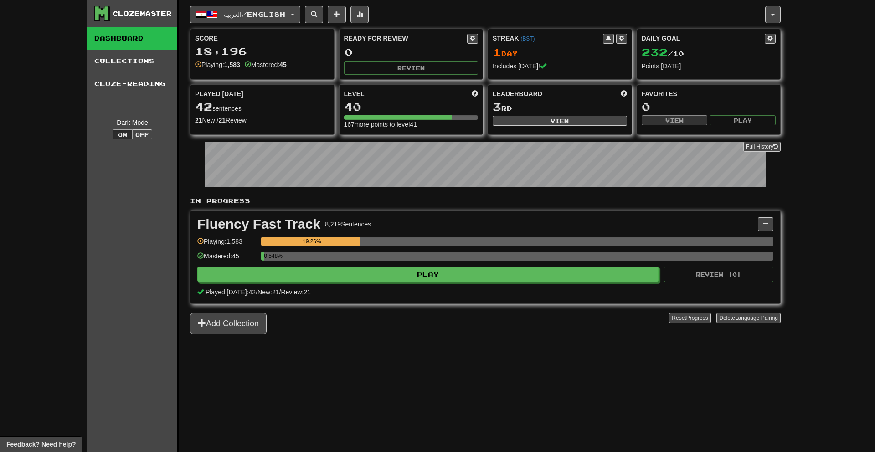
drag, startPoint x: 783, startPoint y: 169, endPoint x: 770, endPoint y: 167, distance: 13.9
click at [782, 169] on div "Clozemaster Dashboard Collections Cloze-Reading Dark Mode On Off Dashboard Coll…" at bounding box center [438, 226] width 700 height 452
